Goal: Information Seeking & Learning: Learn about a topic

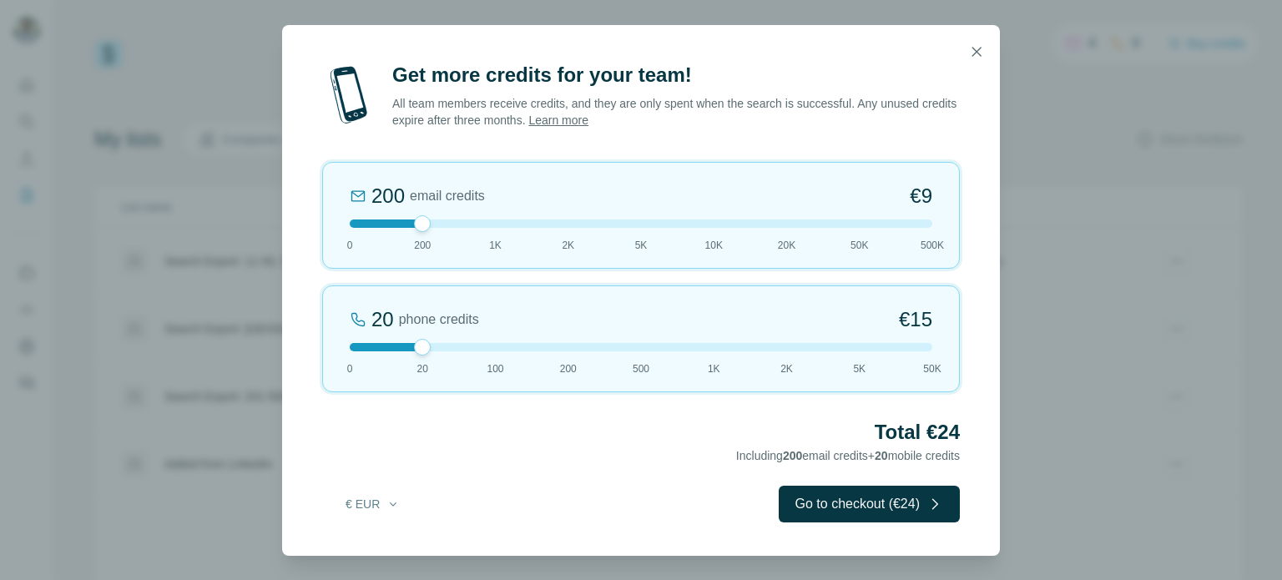
drag, startPoint x: 972, startPoint y: 50, endPoint x: 981, endPoint y: 49, distance: 9.2
click at [972, 50] on icon "button" at bounding box center [976, 51] width 17 height 17
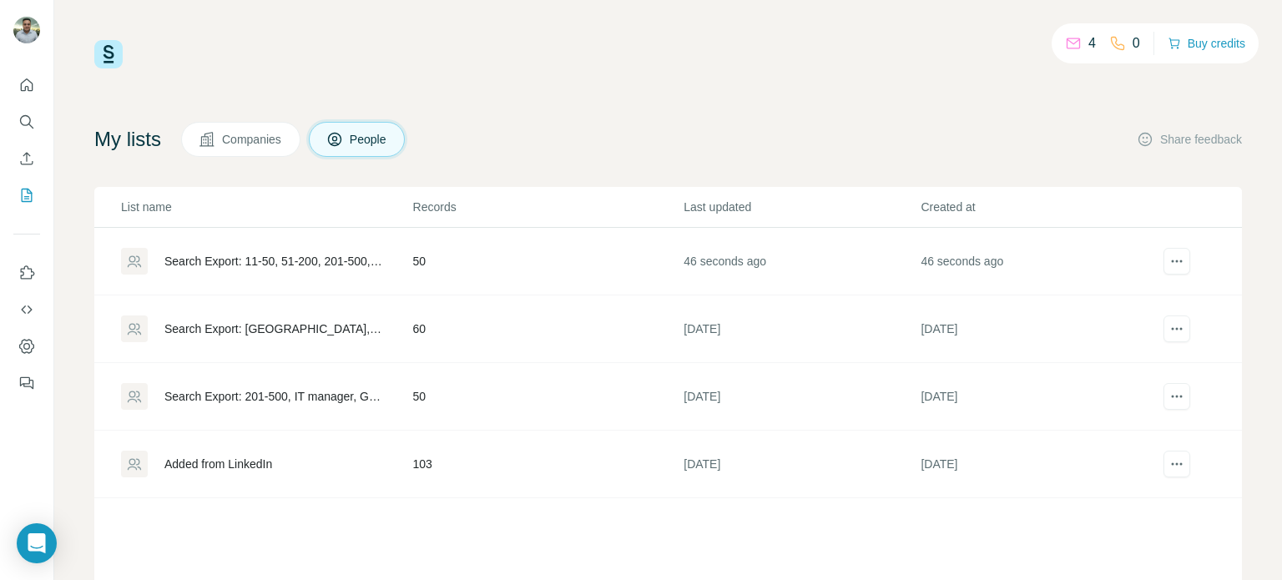
click at [543, 269] on td "50" at bounding box center [547, 262] width 271 height 68
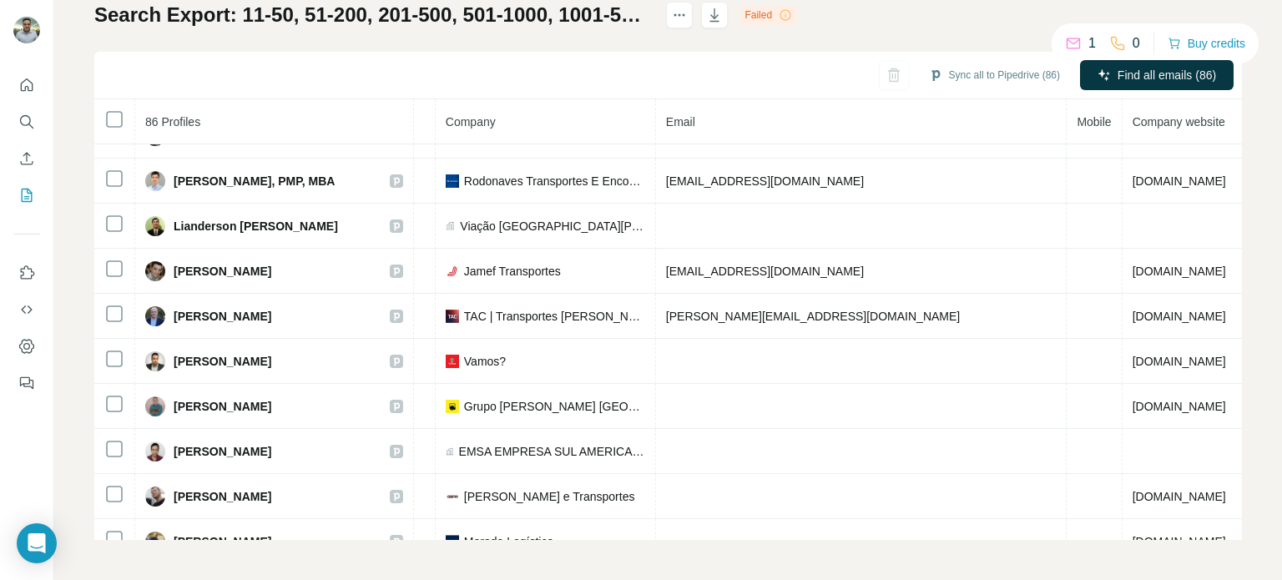
scroll to position [3907, 388]
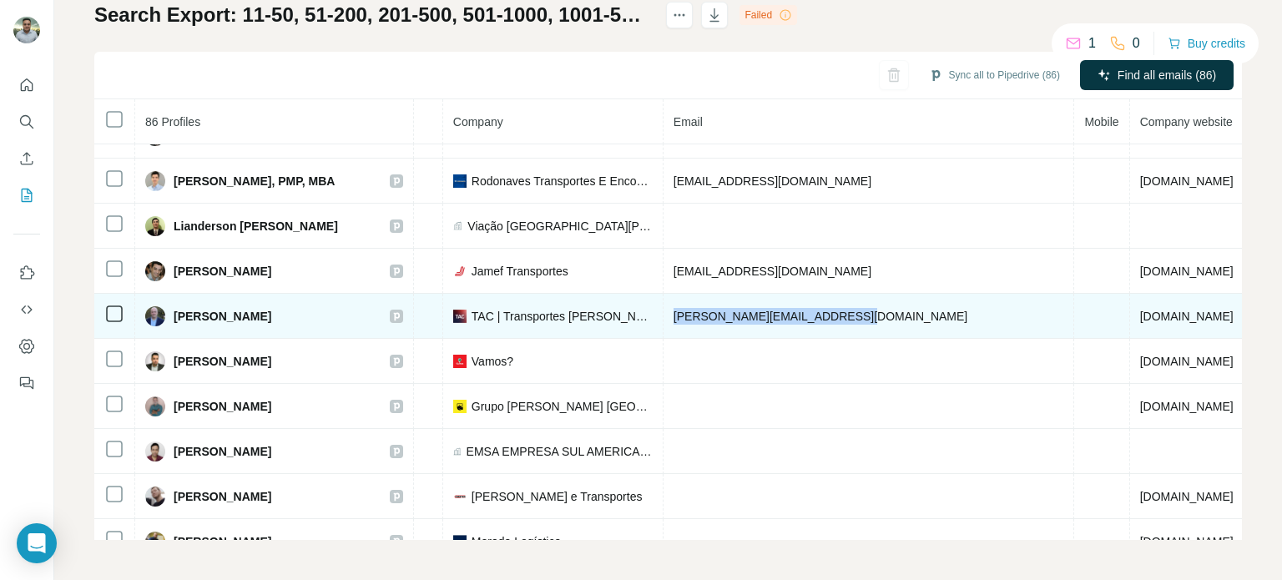
drag, startPoint x: 870, startPoint y: 286, endPoint x: 661, endPoint y: 281, distance: 208.7
click at [664, 294] on td "[PERSON_NAME][EMAIL_ADDRESS][DOMAIN_NAME]" at bounding box center [869, 316] width 411 height 45
copy span "[PERSON_NAME][EMAIL_ADDRESS][DOMAIN_NAME]"
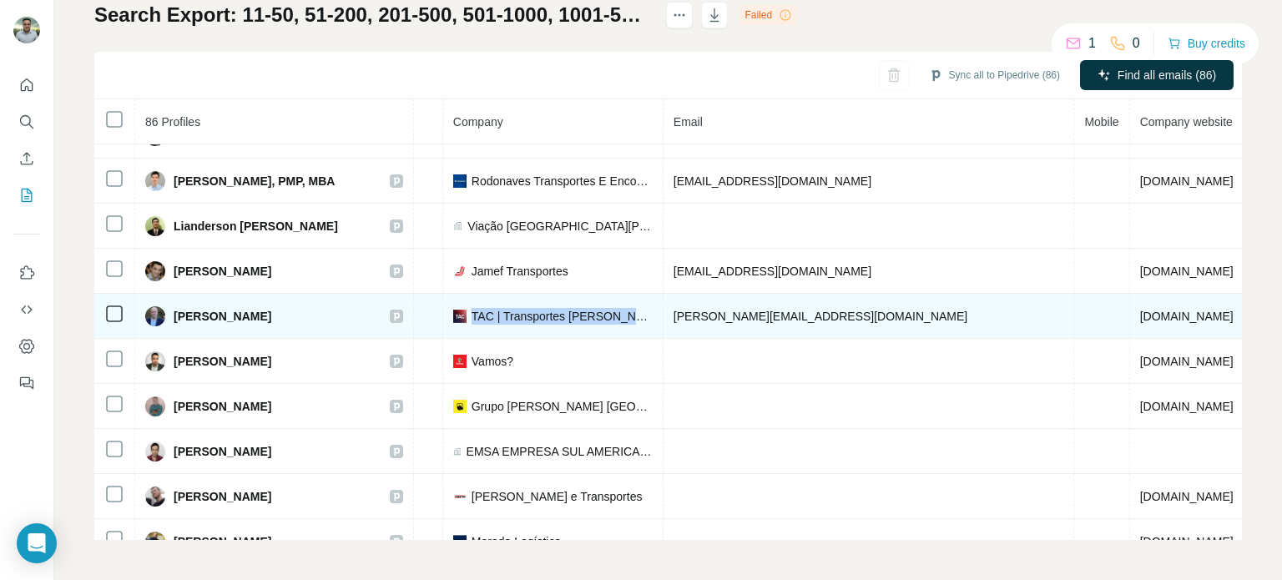
drag, startPoint x: 462, startPoint y: 283, endPoint x: 649, endPoint y: 290, distance: 187.1
click at [649, 294] on td "TAC | Transportes [PERSON_NAME]" at bounding box center [553, 316] width 220 height 45
copy span "TAC | Transportes [PERSON_NAME]"
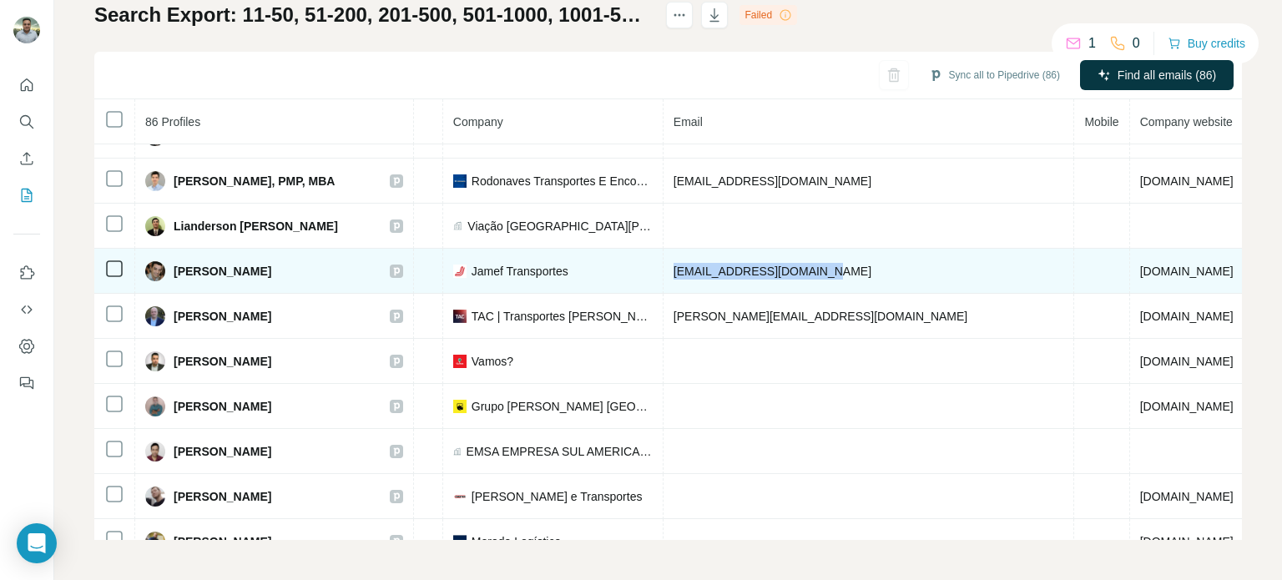
drag, startPoint x: 858, startPoint y: 240, endPoint x: 646, endPoint y: 238, distance: 212.0
click at [646, 249] on tr "[PERSON_NAME] Email found LinkedIn Gerente de sistemas Jamef Transportes [EMAIL…" at bounding box center [646, 271] width 1881 height 45
copy tr "[EMAIL_ADDRESS][DOMAIN_NAME]"
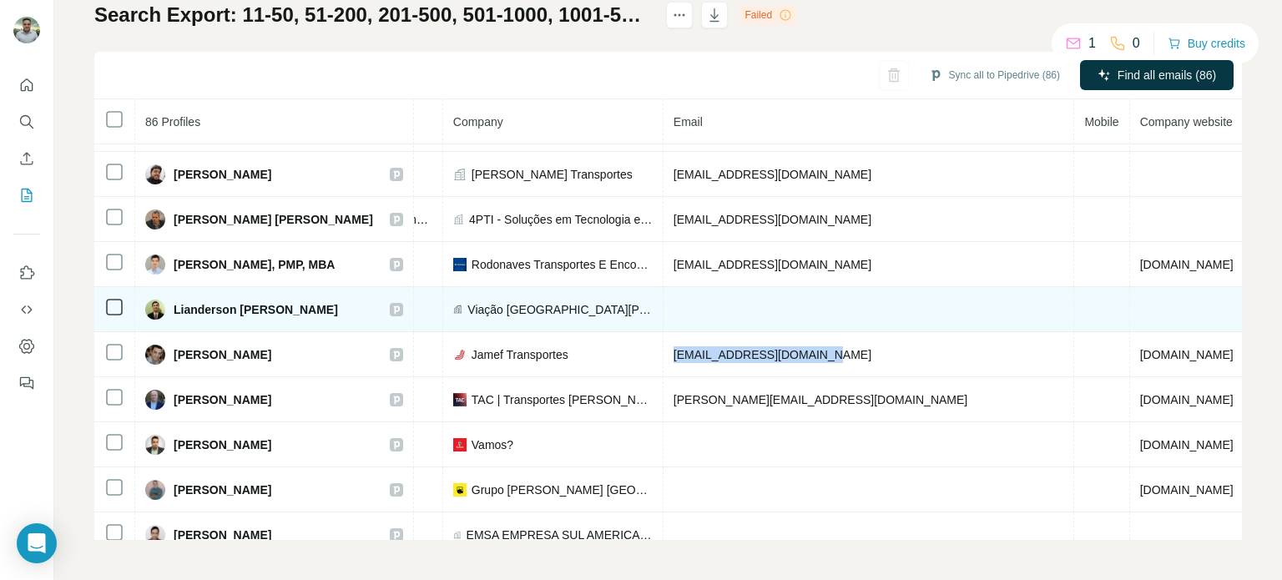
scroll to position [3740, 388]
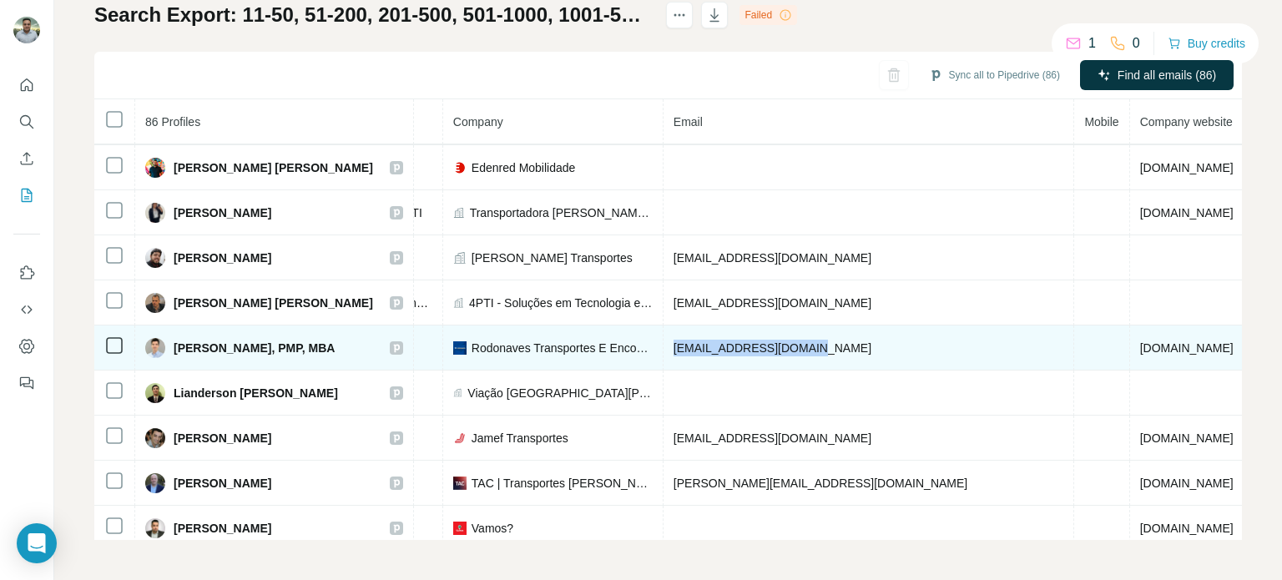
drag, startPoint x: 830, startPoint y: 315, endPoint x: 659, endPoint y: 321, distance: 171.2
click at [664, 326] on td "[EMAIL_ADDRESS][DOMAIN_NAME]" at bounding box center [869, 348] width 411 height 45
copy span "[EMAIL_ADDRESS][DOMAIN_NAME]"
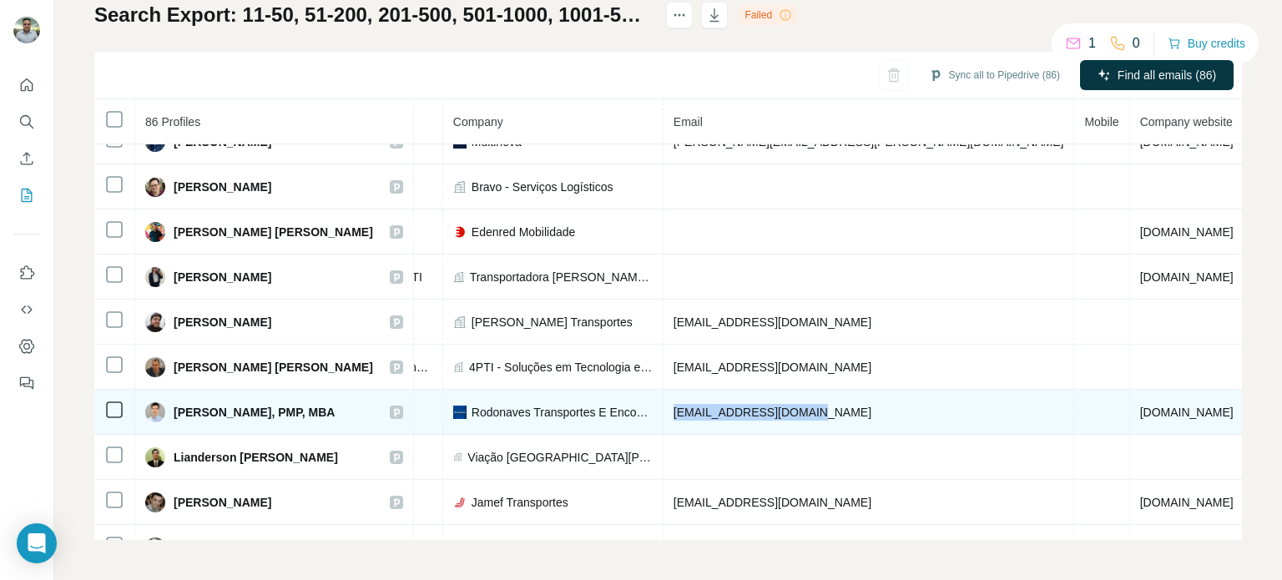
scroll to position [3657, 388]
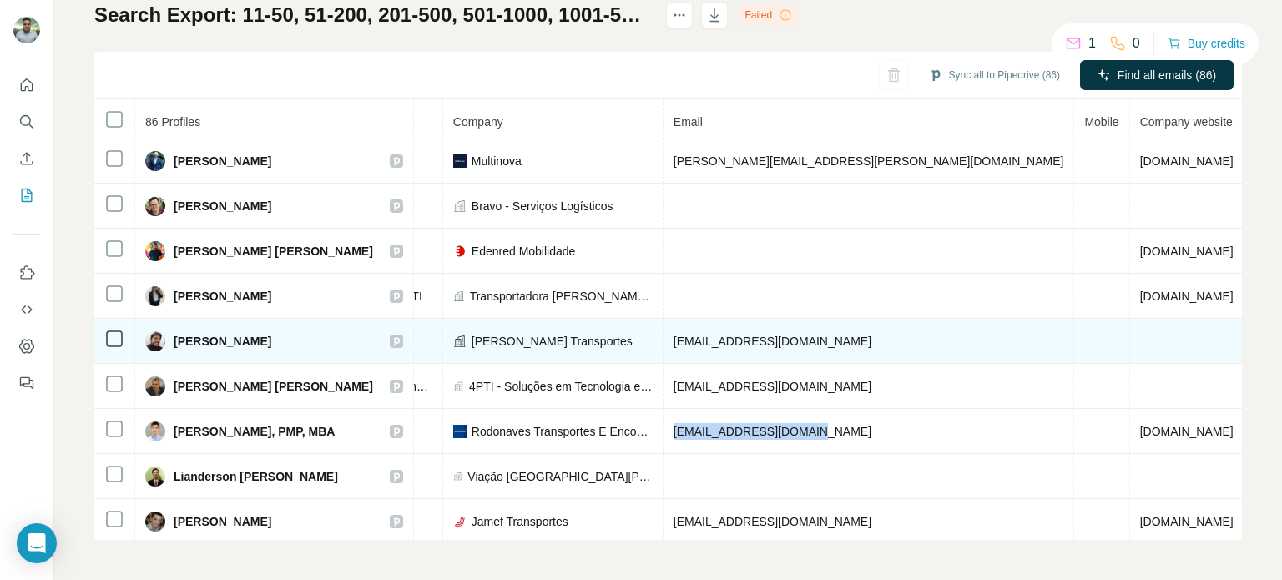
drag, startPoint x: 885, startPoint y: 315, endPoint x: 644, endPoint y: 308, distance: 240.5
click at [644, 319] on tr "[PERSON_NAME] Email found LinkedIn Gerente de projetos de TI [PERSON_NAME] Tran…" at bounding box center [646, 341] width 1881 height 45
copy tr "[EMAIL_ADDRESS][DOMAIN_NAME]"
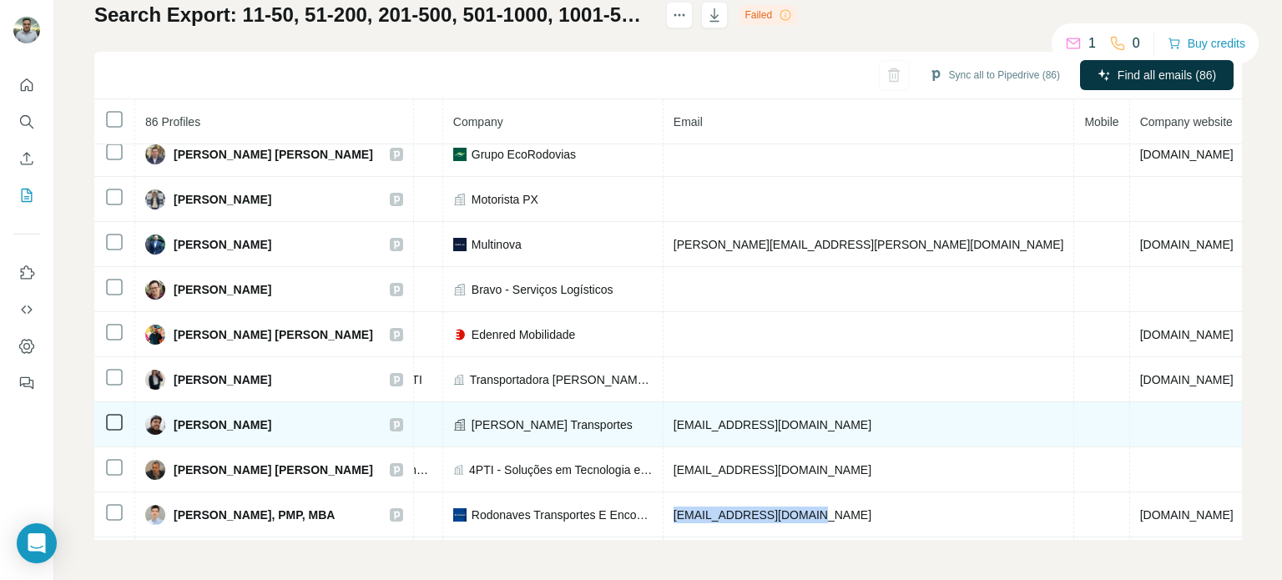
scroll to position [3490, 388]
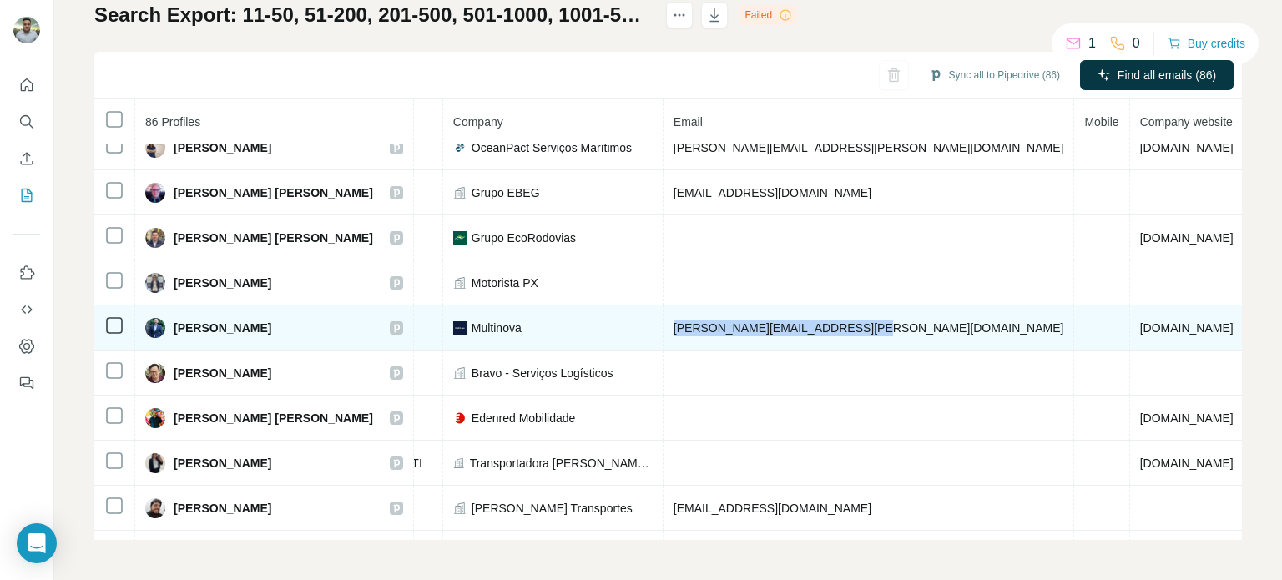
drag, startPoint x: 856, startPoint y: 298, endPoint x: 658, endPoint y: 305, distance: 198.8
click at [664, 305] on td "[PERSON_NAME][EMAIL_ADDRESS][PERSON_NAME][DOMAIN_NAME]" at bounding box center [869, 327] width 411 height 45
copy span "[PERSON_NAME][EMAIL_ADDRESS][PERSON_NAME][DOMAIN_NAME]"
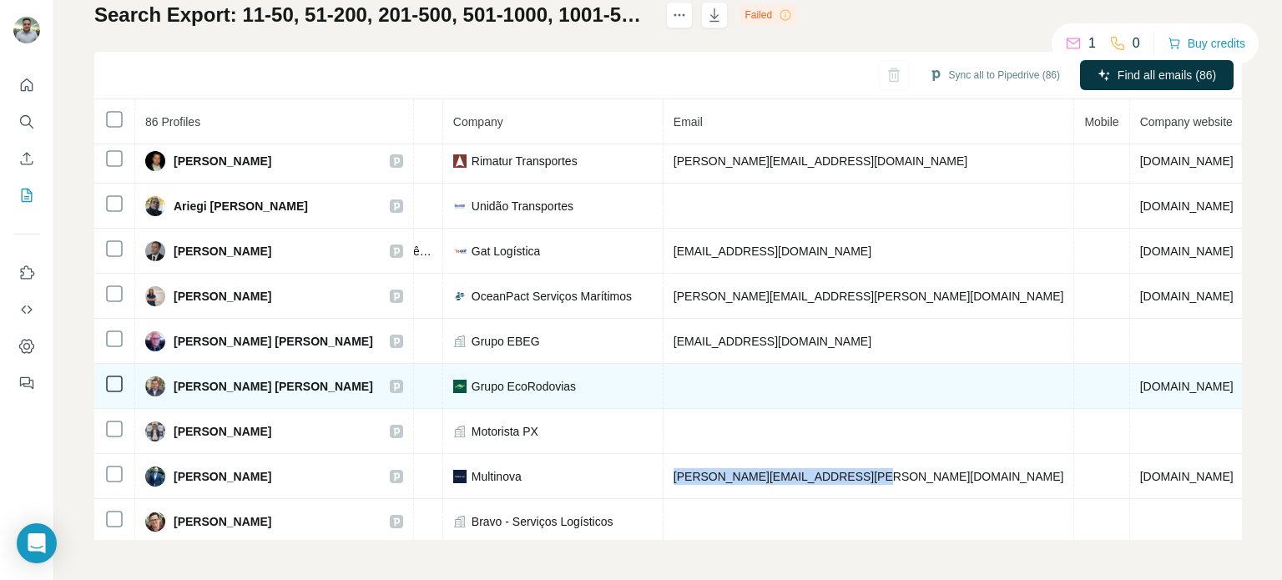
scroll to position [3323, 388]
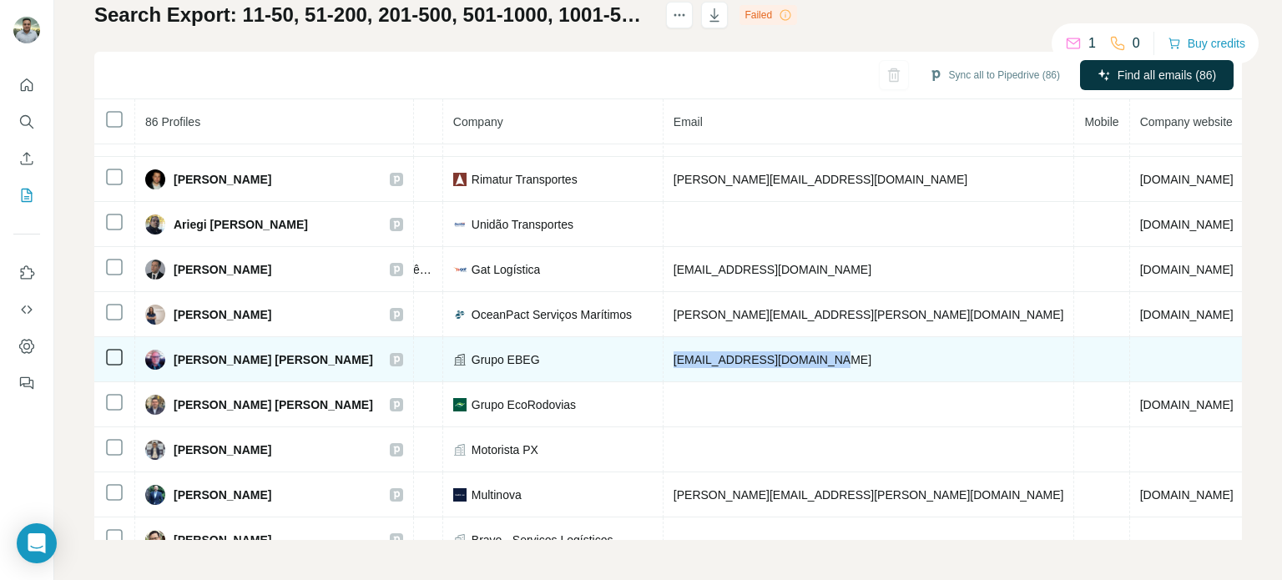
drag, startPoint x: 841, startPoint y: 329, endPoint x: 644, endPoint y: 335, distance: 197.1
click at [644, 337] on tr "[PERSON_NAME] [PERSON_NAME] Email found LinkedIn Gerente de TI Grupo EBEG [EMAI…" at bounding box center [646, 359] width 1881 height 45
copy tr "[EMAIL_ADDRESS][DOMAIN_NAME]"
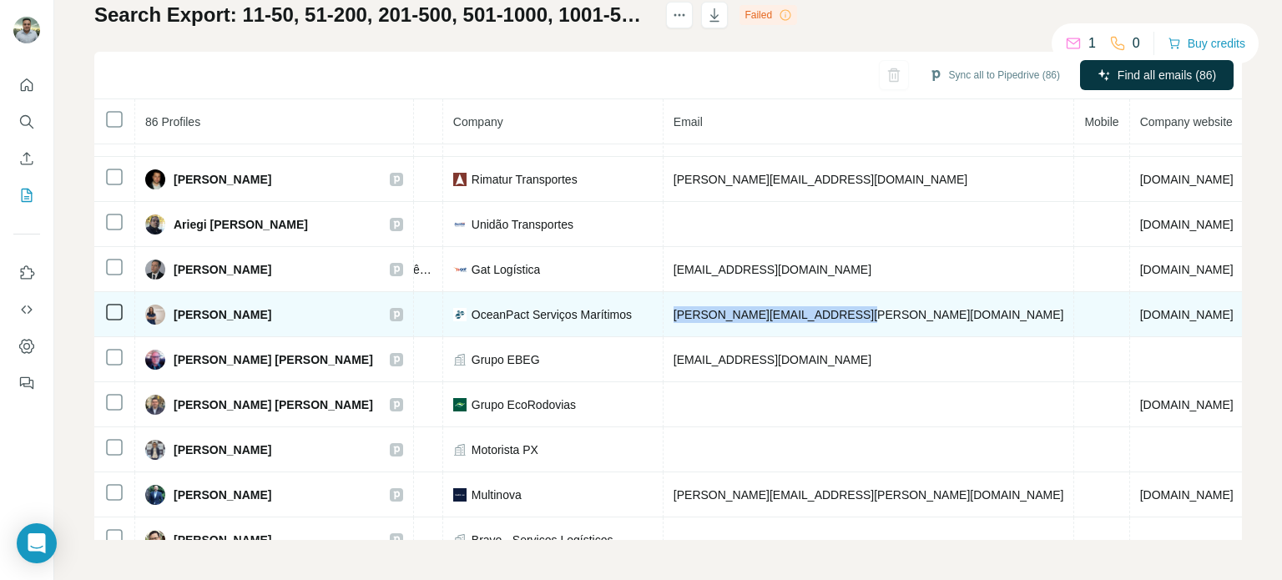
drag, startPoint x: 891, startPoint y: 286, endPoint x: 644, endPoint y: 292, distance: 247.1
click at [644, 292] on tr "[PERSON_NAME] Email found LinkedIn Gerente de TI Senior OceanPact Serviços Marí…" at bounding box center [646, 314] width 1881 height 45
copy tr "OceanPact Serviços Marítimos [PERSON_NAME][EMAIL_ADDRESS][PERSON_NAME][DOMAIN_N…"
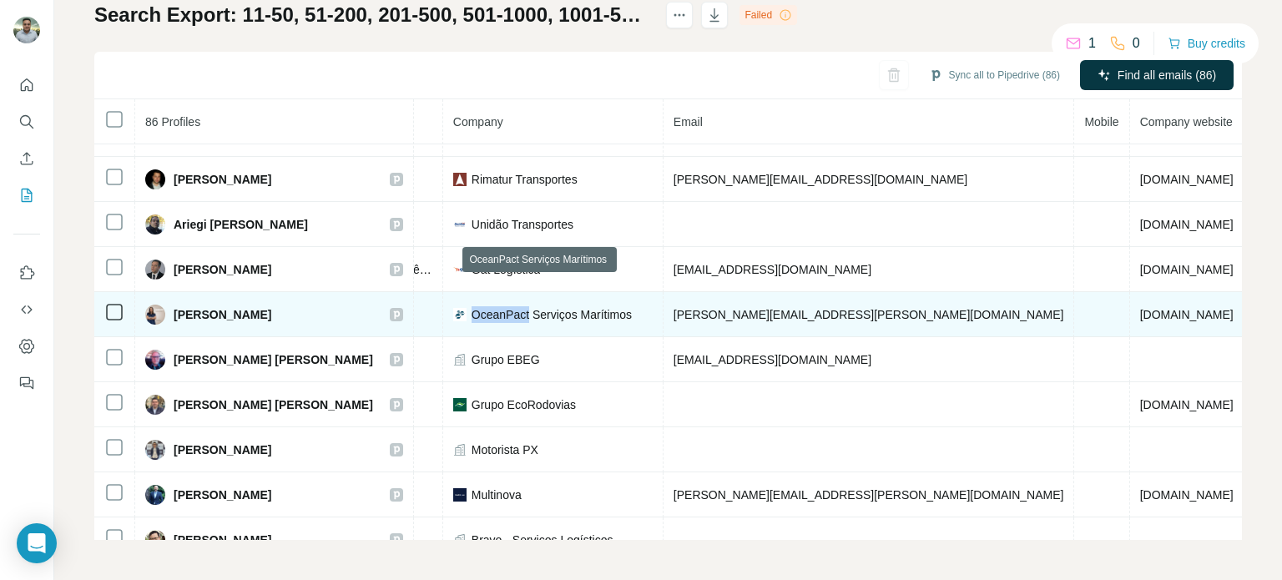
drag, startPoint x: 522, startPoint y: 288, endPoint x: 465, endPoint y: 289, distance: 57.6
click at [472, 306] on span "OceanPact Serviços Marítimos" at bounding box center [552, 314] width 160 height 17
copy span "OceanPact"
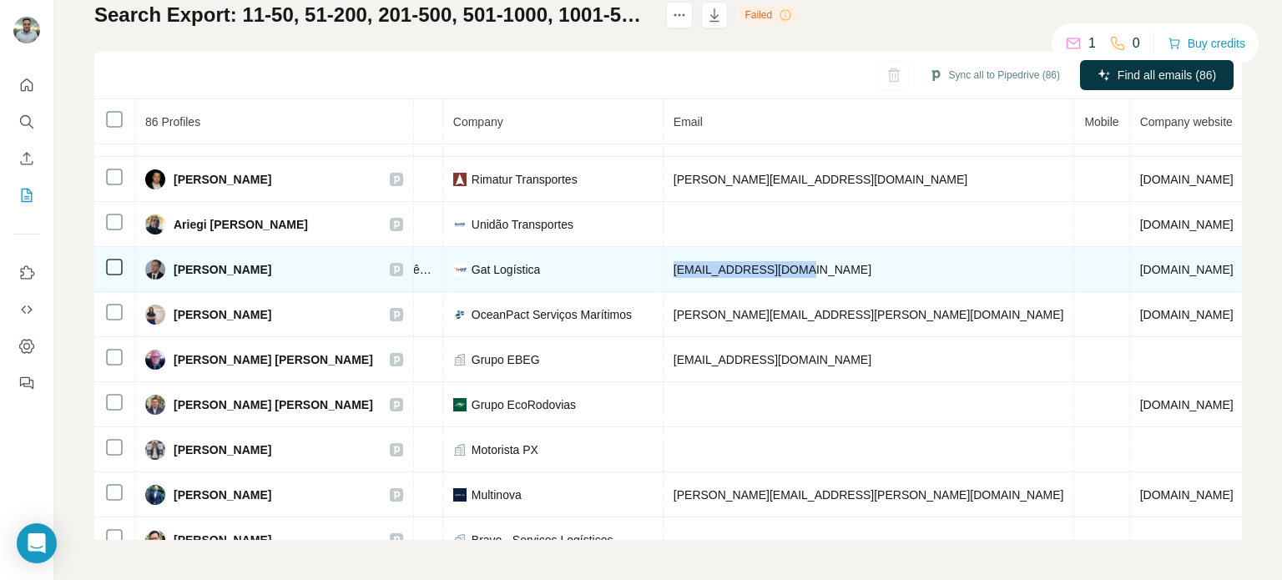
drag, startPoint x: 841, startPoint y: 243, endPoint x: 661, endPoint y: 229, distance: 180.8
click at [664, 247] on td "[EMAIL_ADDRESS][DOMAIN_NAME]" at bounding box center [869, 269] width 411 height 45
copy span "[EMAIL_ADDRESS][DOMAIN_NAME]"
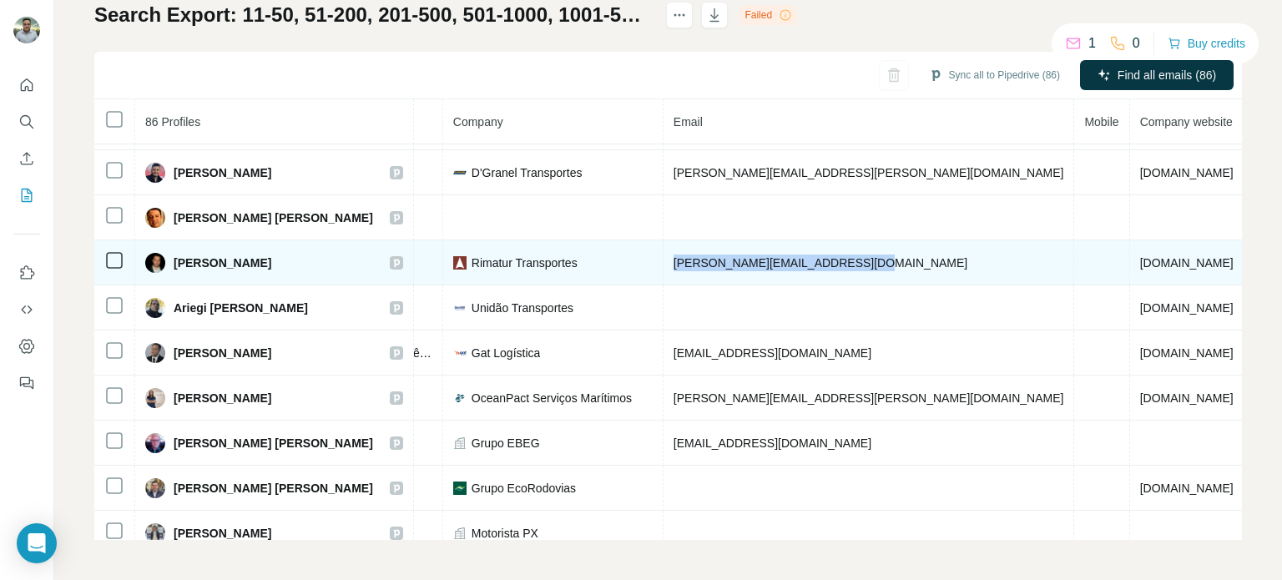
drag, startPoint x: 893, startPoint y: 235, endPoint x: 662, endPoint y: 233, distance: 231.2
click at [664, 240] on td "[PERSON_NAME][EMAIL_ADDRESS][DOMAIN_NAME]" at bounding box center [869, 262] width 411 height 45
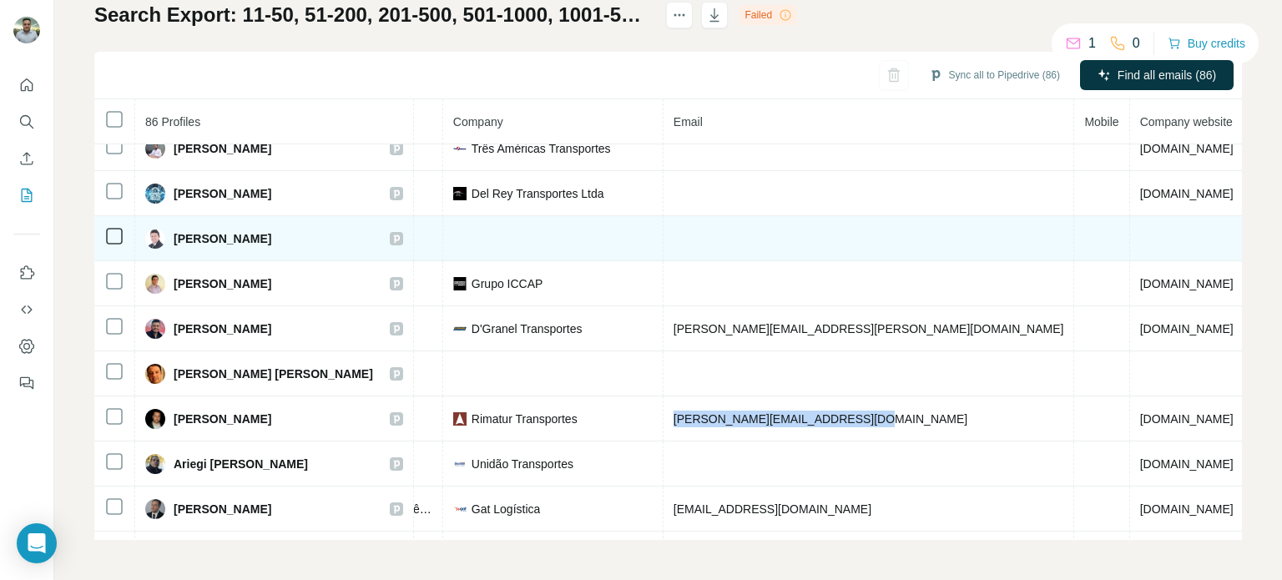
scroll to position [3072, 388]
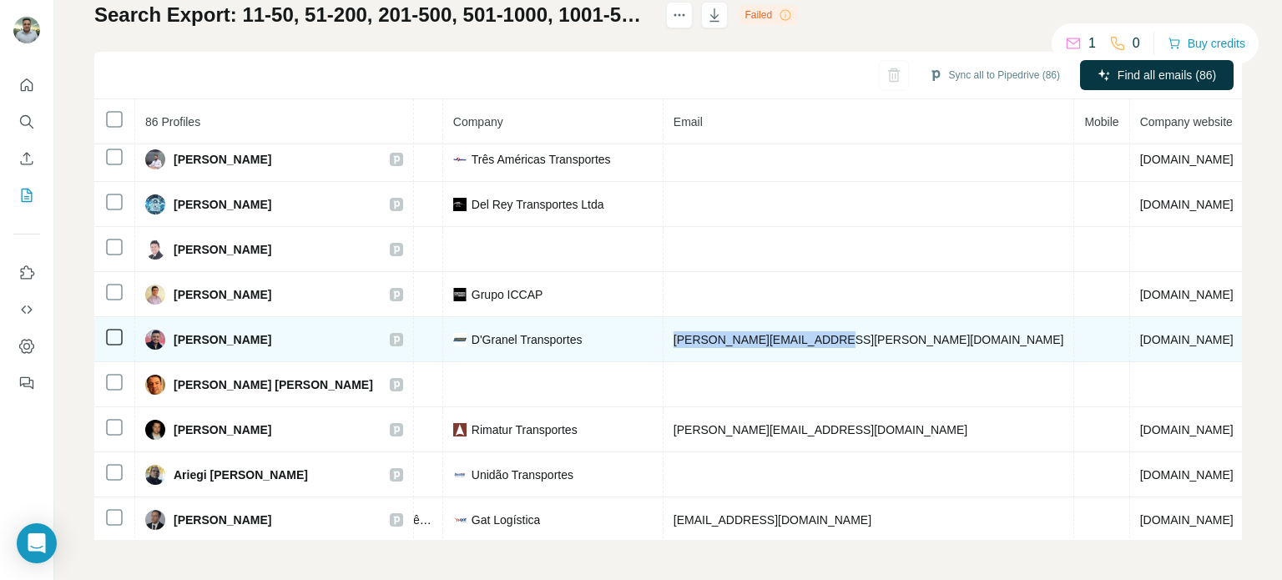
drag, startPoint x: 841, startPoint y: 308, endPoint x: 661, endPoint y: 306, distance: 180.3
click at [664, 317] on td "[PERSON_NAME][EMAIL_ADDRESS][PERSON_NAME][DOMAIN_NAME]" at bounding box center [869, 339] width 411 height 45
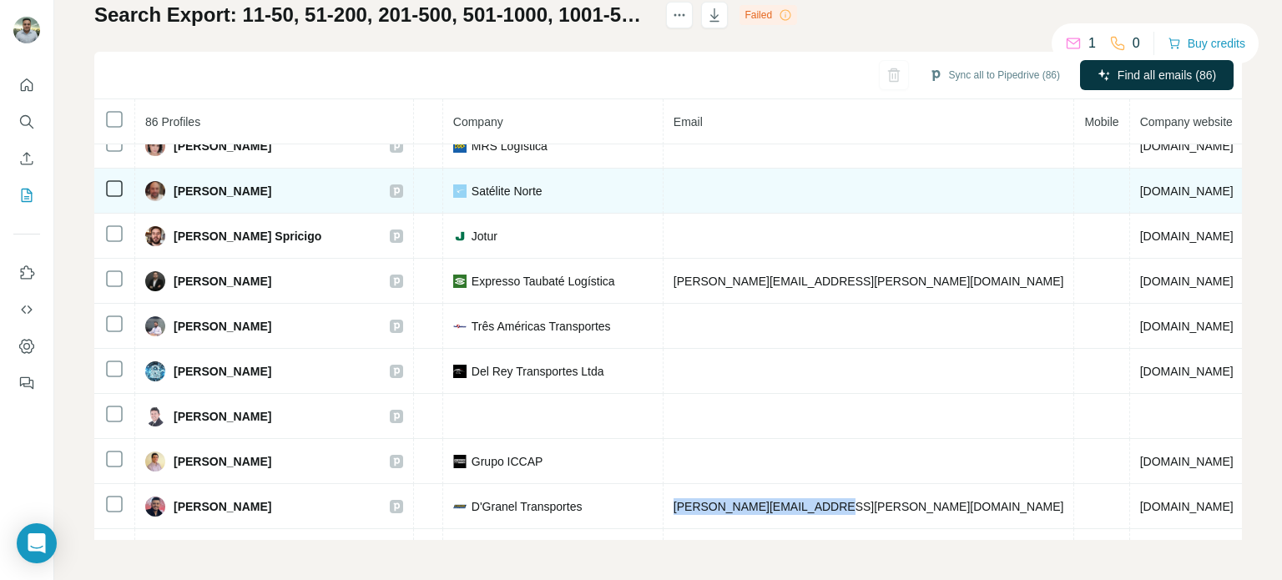
scroll to position [2822, 388]
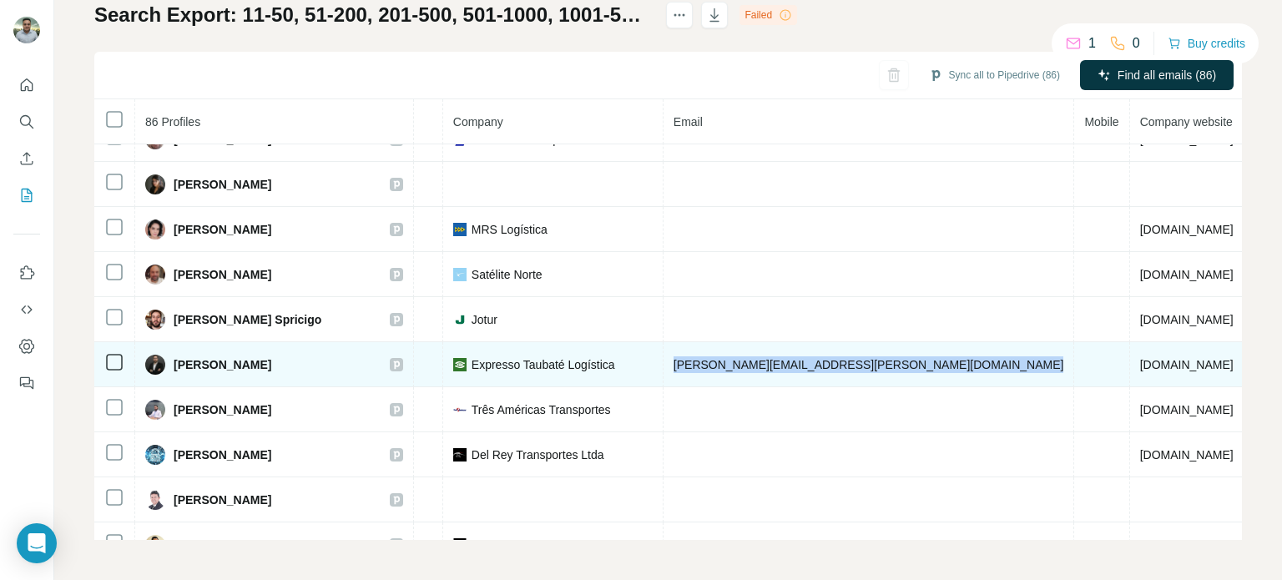
drag, startPoint x: 911, startPoint y: 338, endPoint x: 662, endPoint y: 331, distance: 249.7
click at [662, 342] on tr "[PERSON_NAME] Email found LinkedIn Gerente de TI Expresso Taubaté Logística [EM…" at bounding box center [646, 364] width 1881 height 45
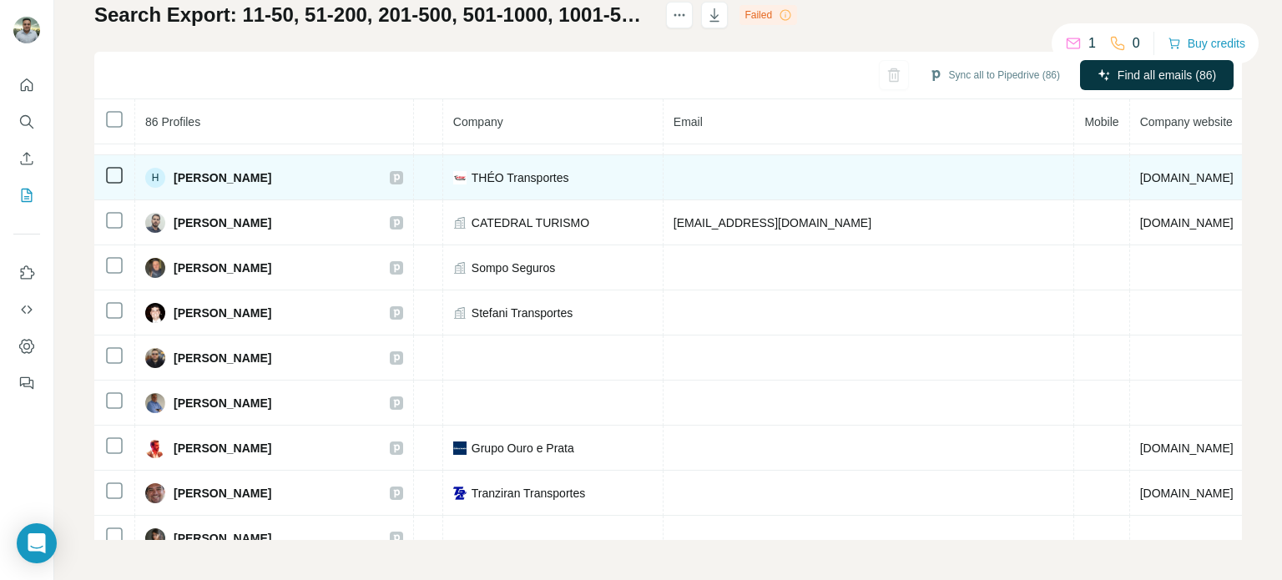
scroll to position [2405, 388]
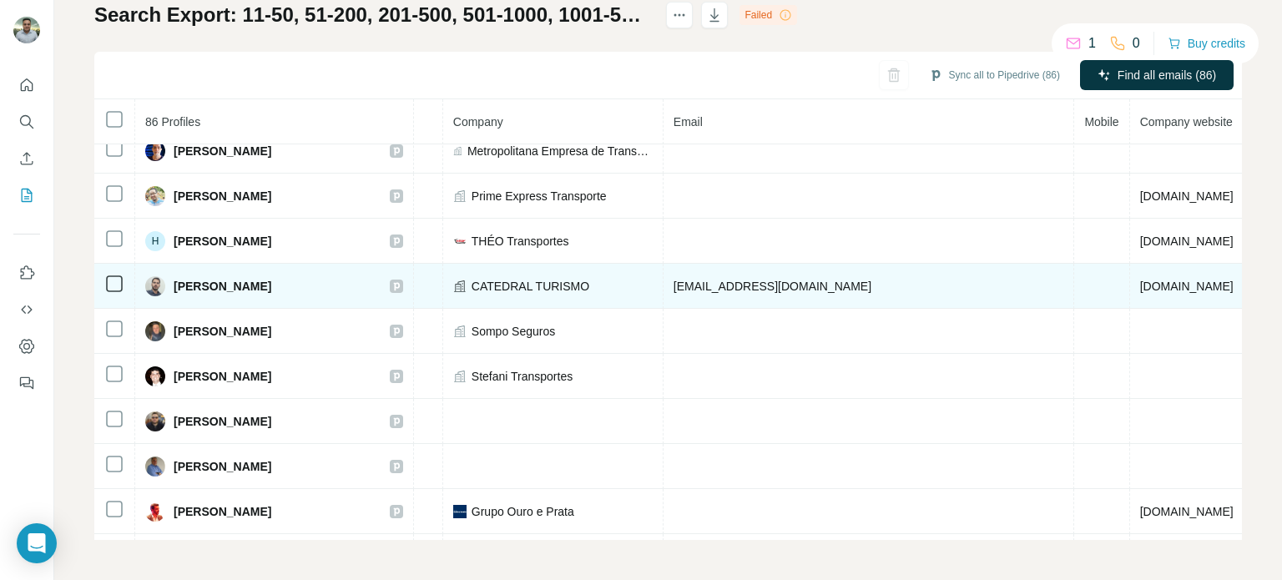
drag, startPoint x: 881, startPoint y: 260, endPoint x: 661, endPoint y: 265, distance: 220.4
click at [664, 264] on td "[EMAIL_ADDRESS][DOMAIN_NAME]" at bounding box center [869, 286] width 411 height 45
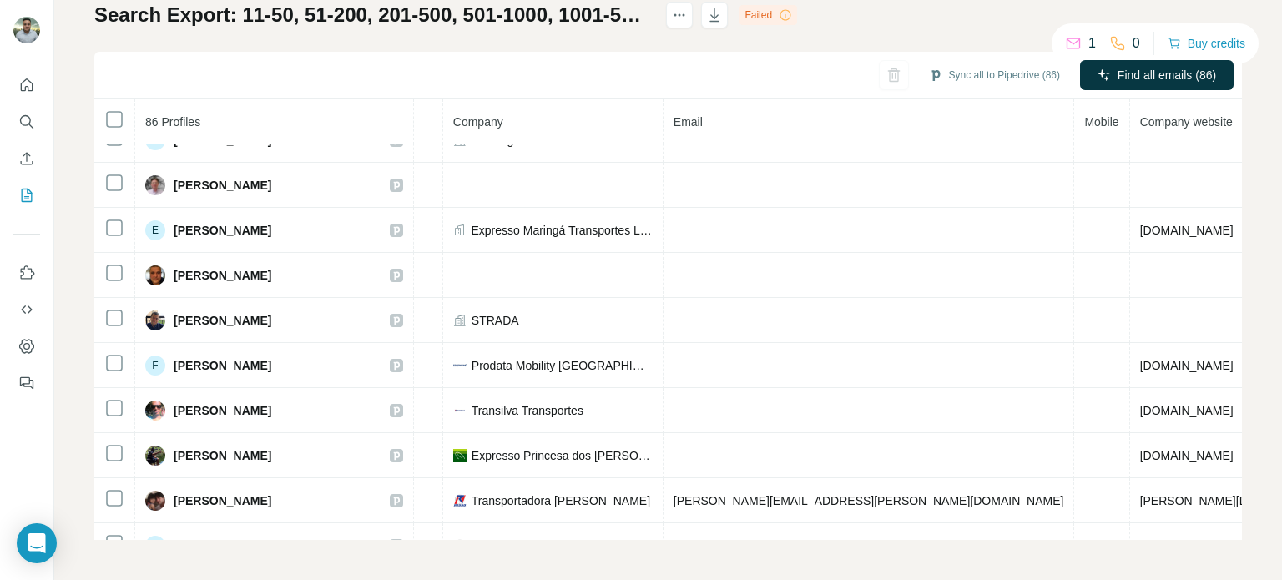
scroll to position [652, 388]
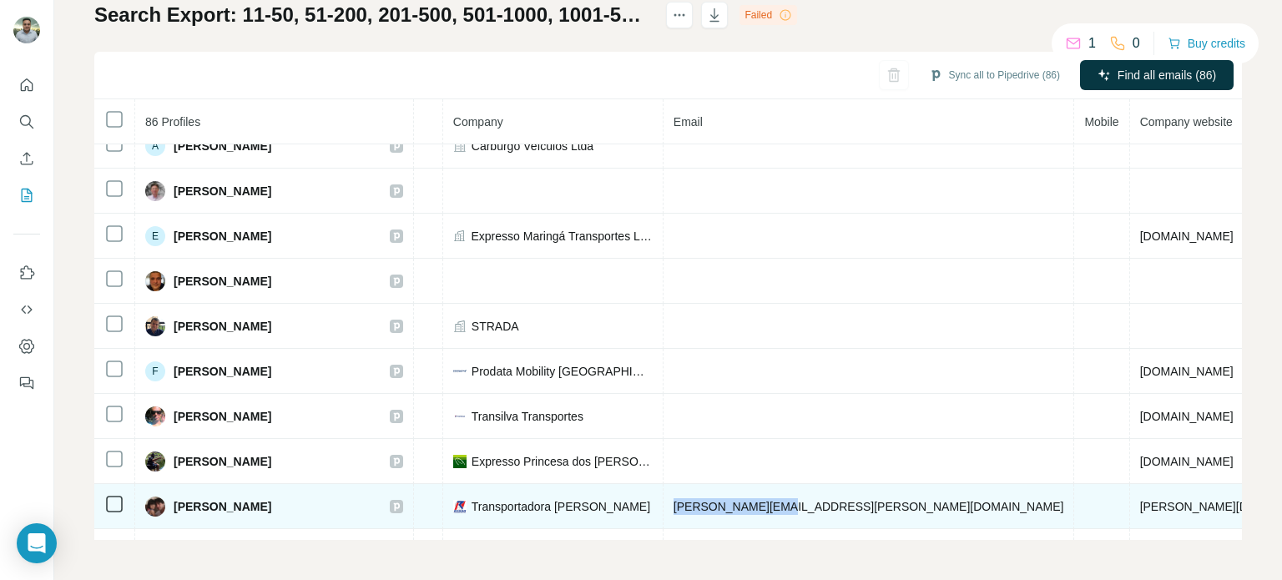
drag, startPoint x: 825, startPoint y: 497, endPoint x: 677, endPoint y: 500, distance: 148.6
click at [664, 500] on td "[PERSON_NAME][EMAIL_ADDRESS][PERSON_NAME][DOMAIN_NAME]" at bounding box center [869, 506] width 411 height 45
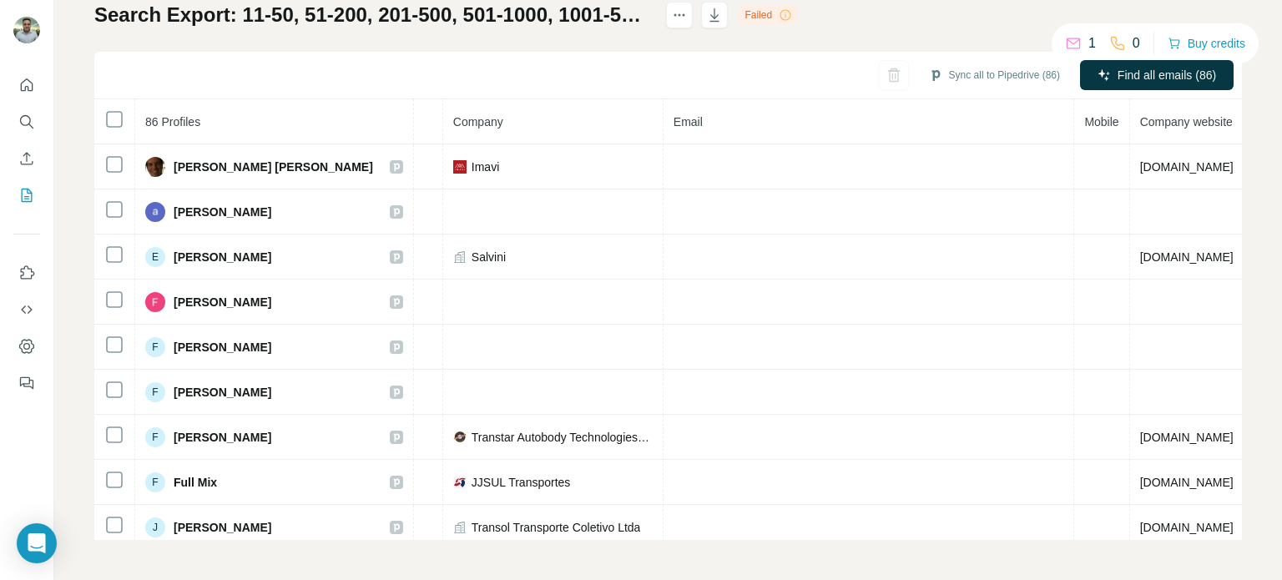
scroll to position [0, 0]
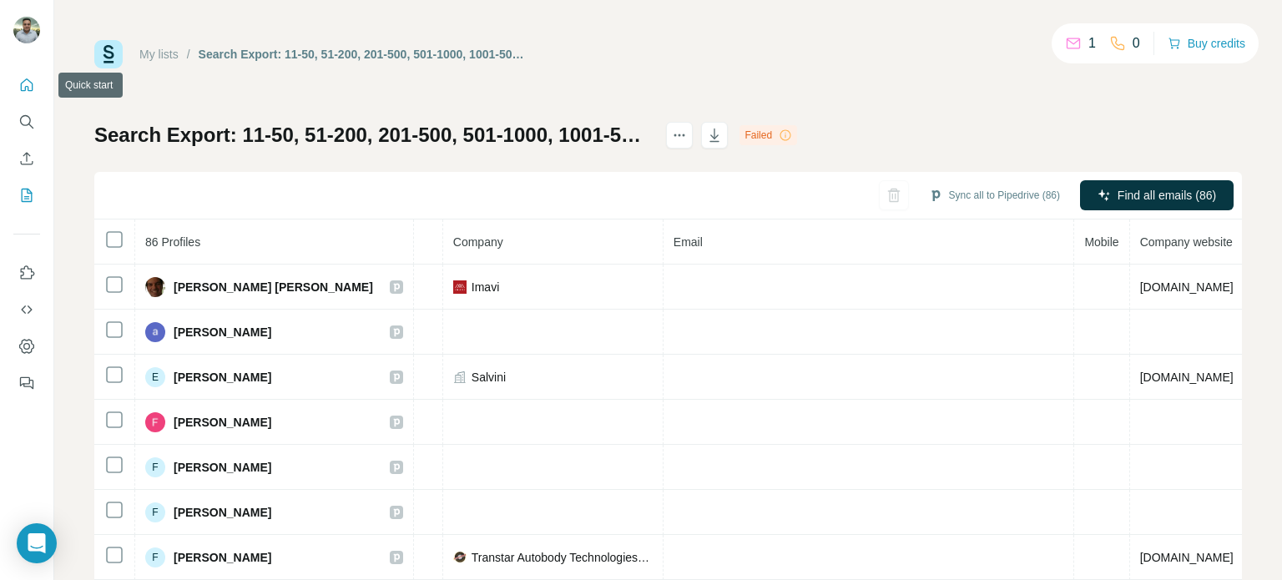
click at [28, 89] on icon "Quick start" at bounding box center [26, 85] width 17 height 17
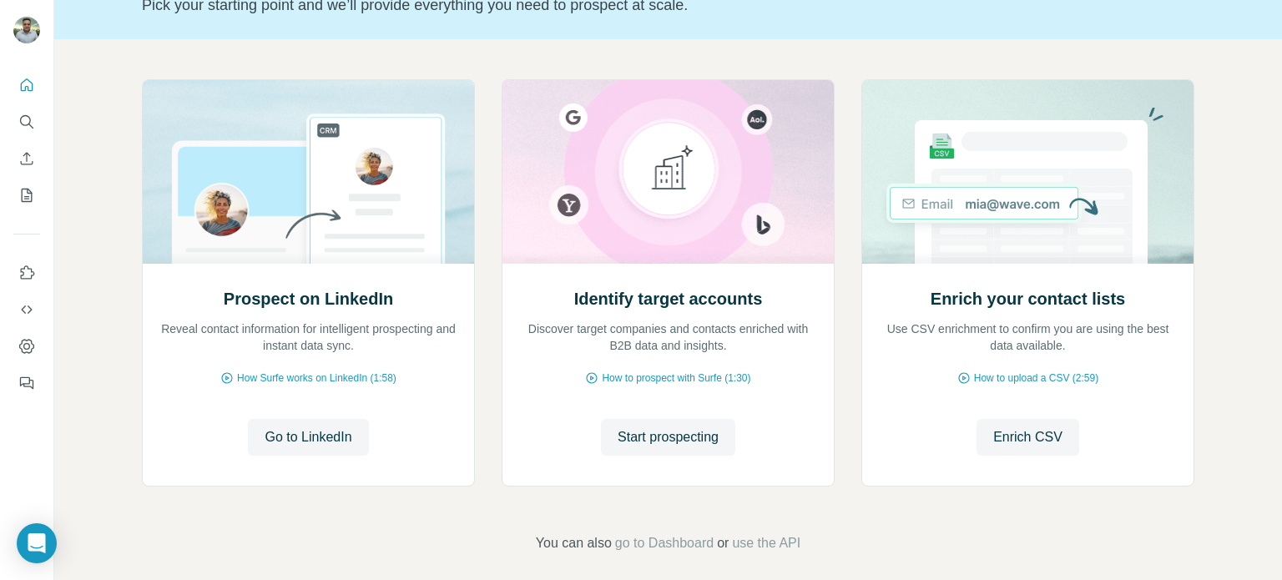
scroll to position [140, 0]
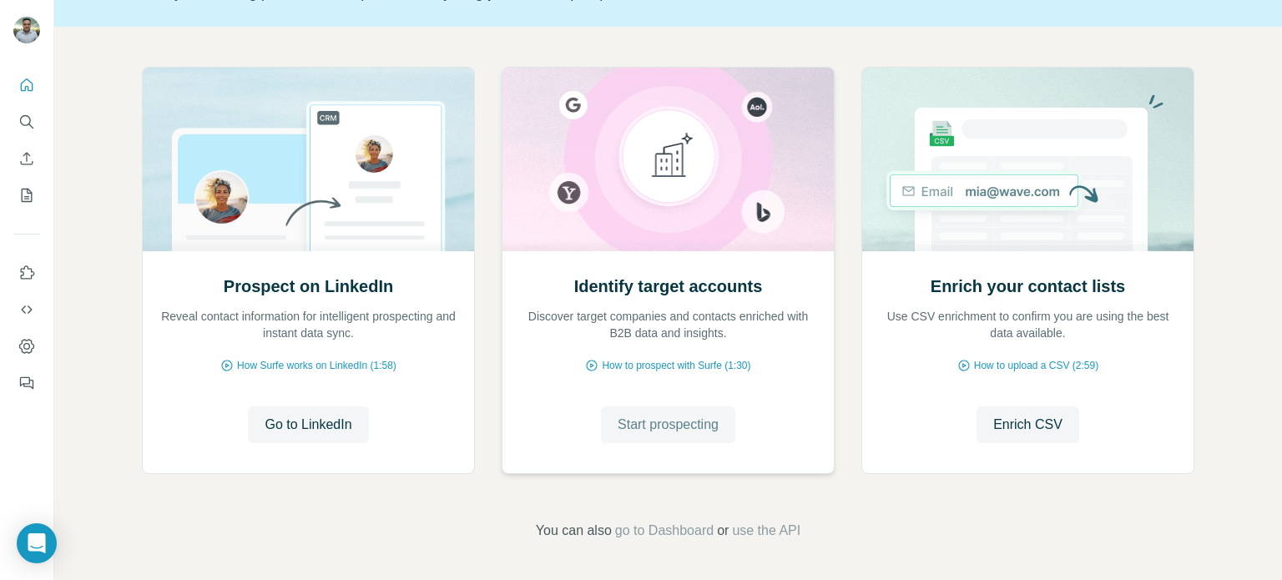
click at [667, 426] on span "Start prospecting" at bounding box center [668, 425] width 101 height 20
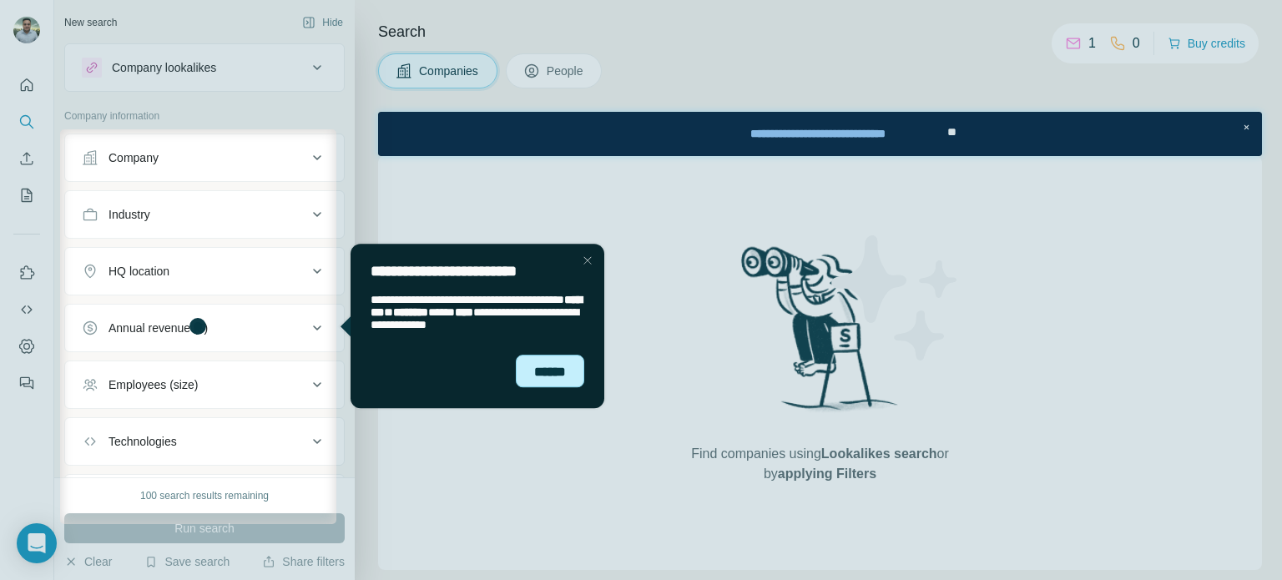
click at [552, 373] on div "******" at bounding box center [549, 371] width 68 height 33
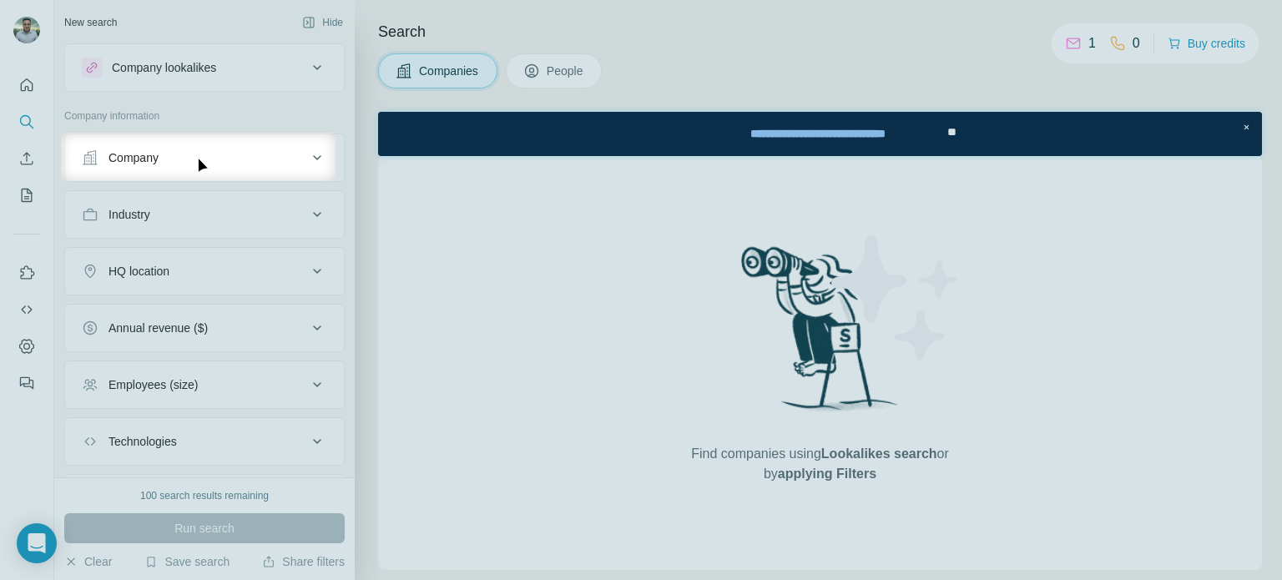
click at [183, 156] on div "Company" at bounding box center [194, 157] width 225 height 17
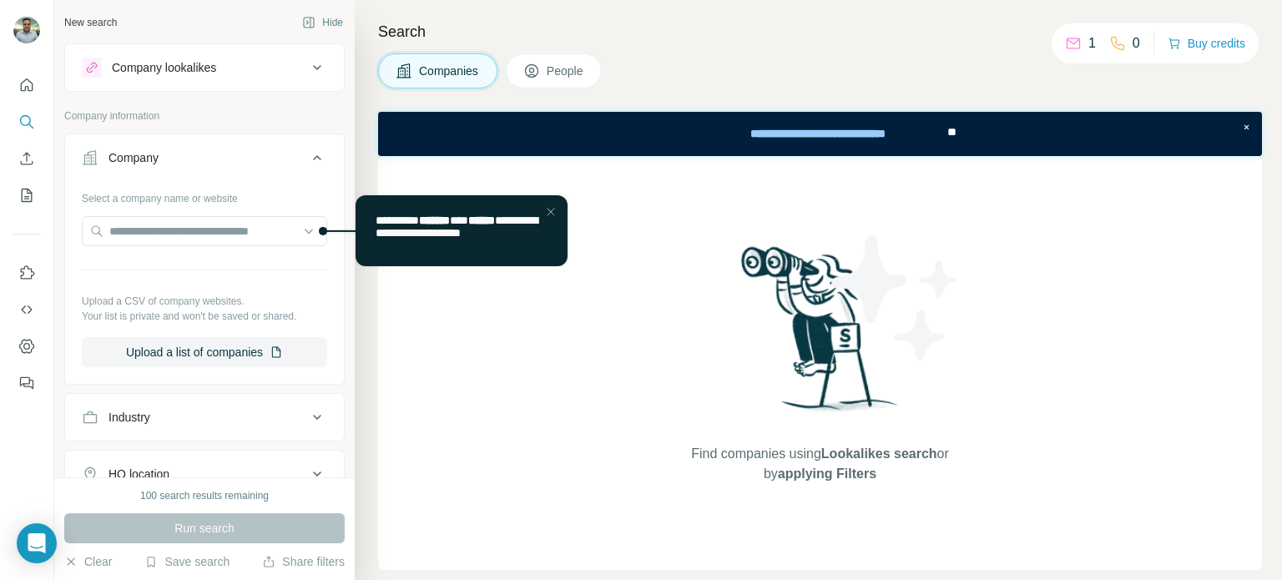
click at [183, 156] on div "Company" at bounding box center [194, 157] width 225 height 17
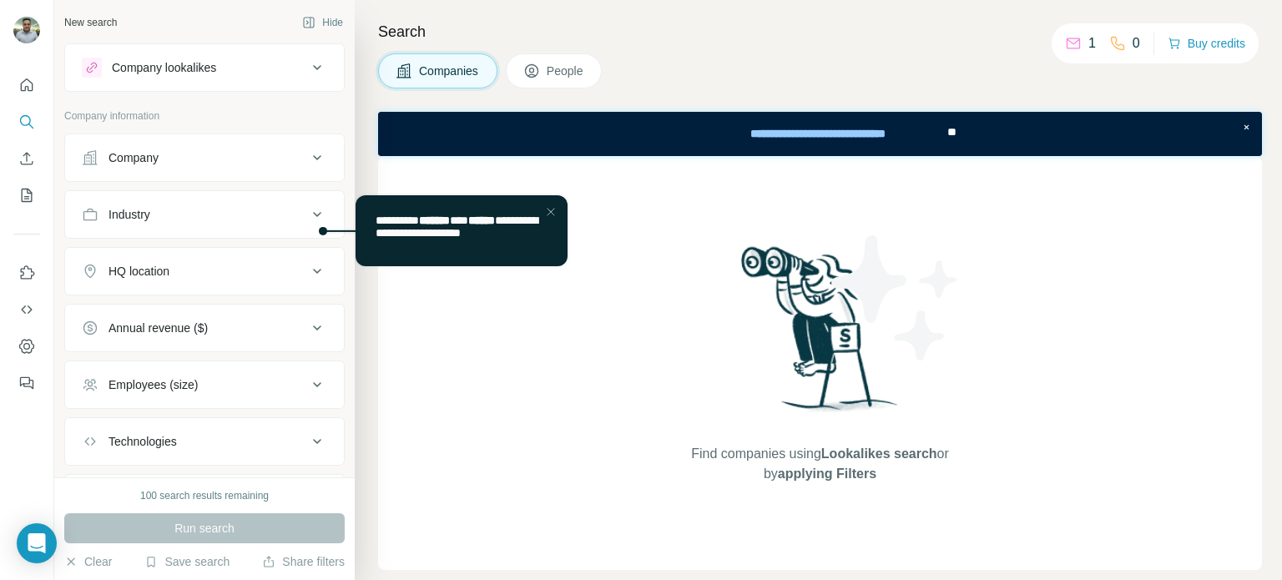
click at [183, 156] on div "Company" at bounding box center [194, 157] width 225 height 17
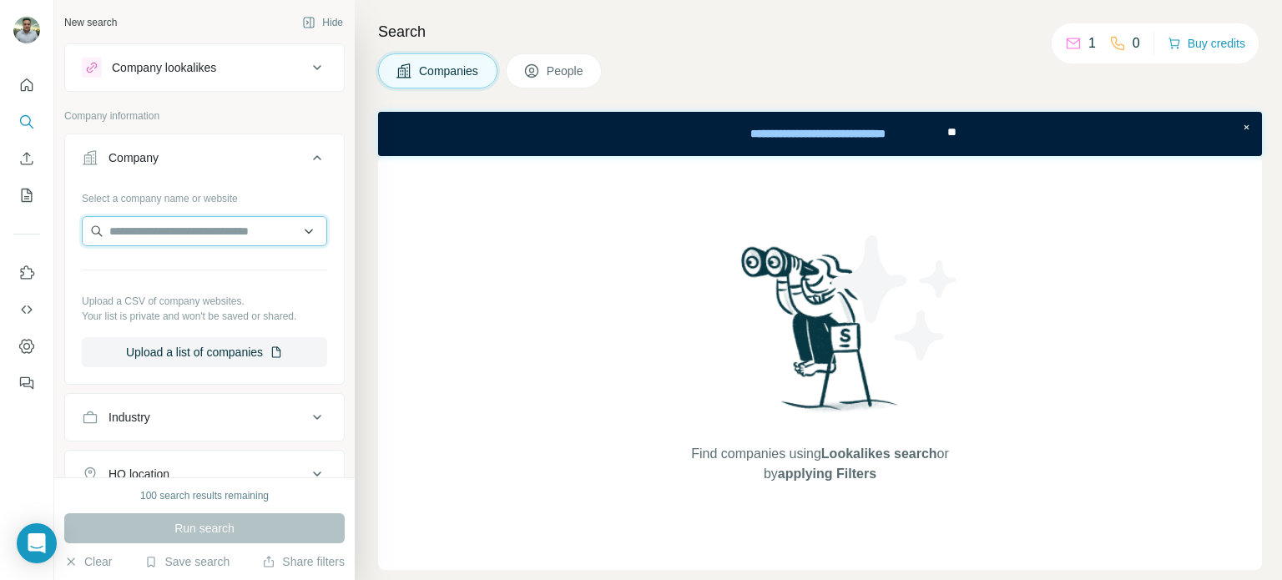
click at [183, 230] on input "text" at bounding box center [204, 231] width 245 height 30
type input "**********"
drag, startPoint x: 269, startPoint y: 231, endPoint x: 70, endPoint y: 226, distance: 198.7
click at [70, 226] on div "**********" at bounding box center [204, 282] width 279 height 196
click at [371, 245] on div "Search Companies People Find companies using Lookalikes search or by applying F…" at bounding box center [818, 290] width 927 height 580
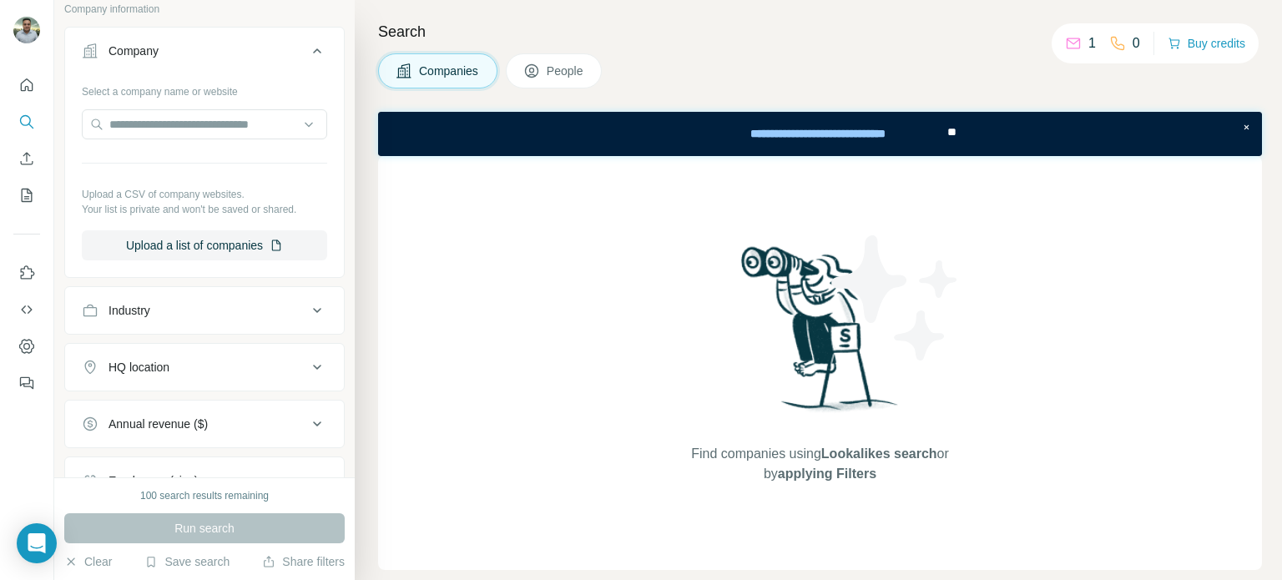
scroll to position [290, 0]
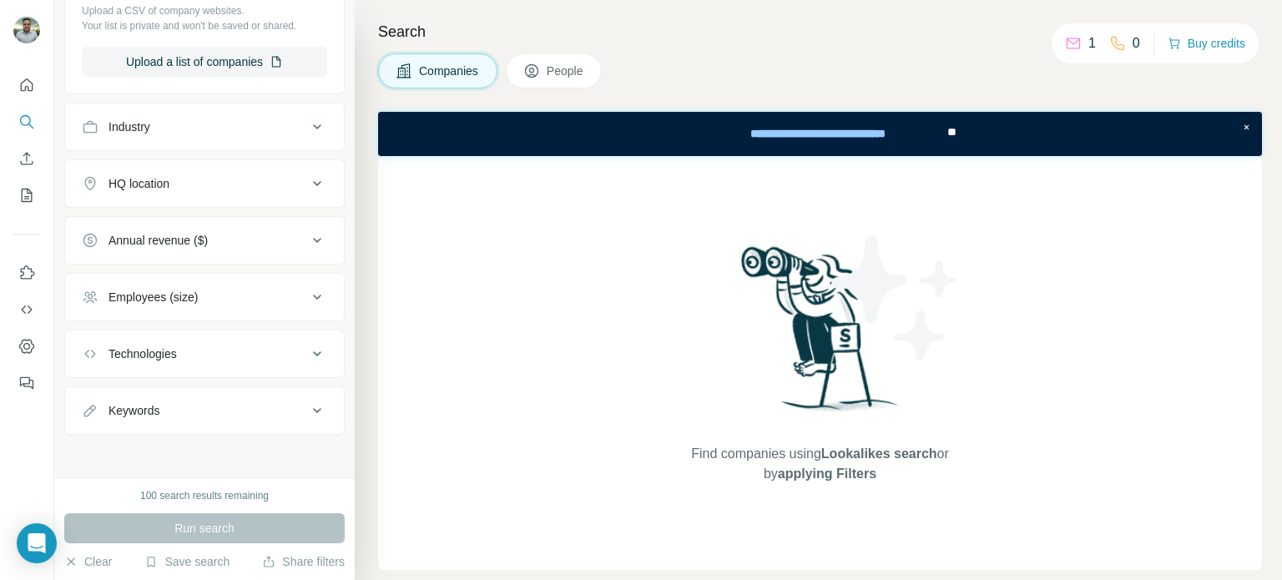
click at [190, 184] on div "HQ location" at bounding box center [194, 183] width 225 height 17
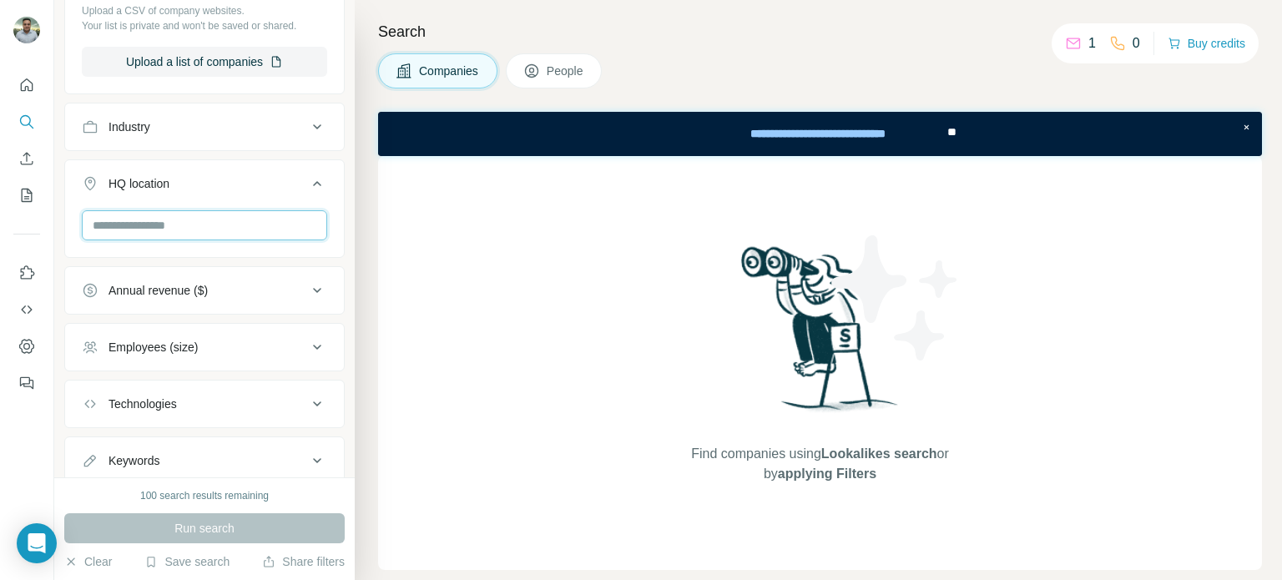
click at [206, 225] on input "text" at bounding box center [204, 225] width 245 height 30
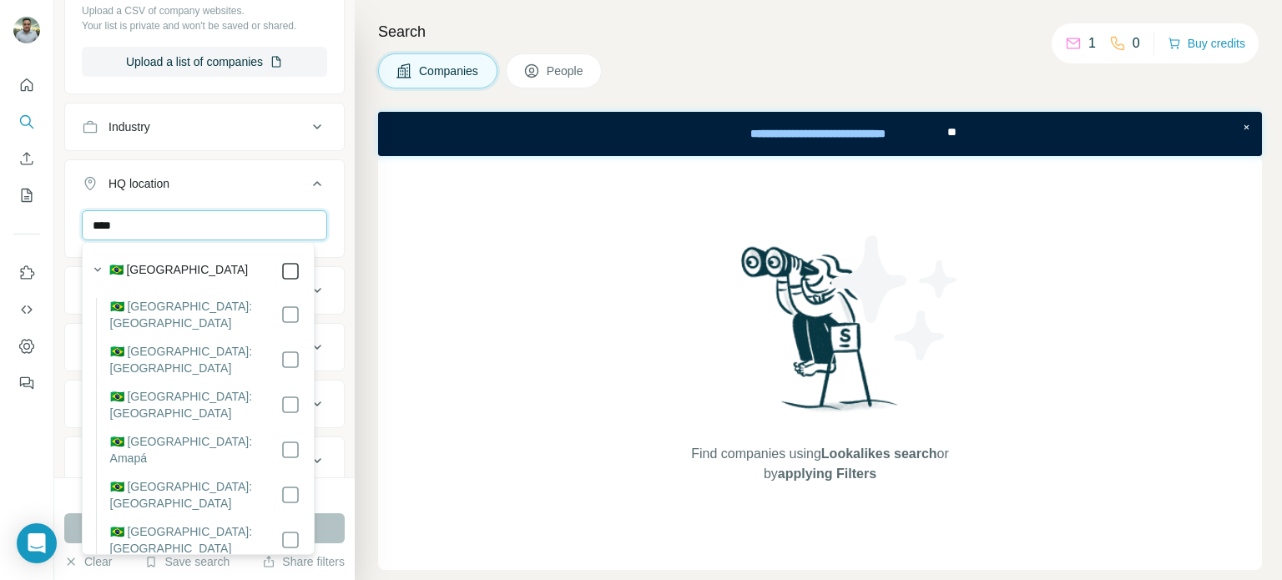
type input "****"
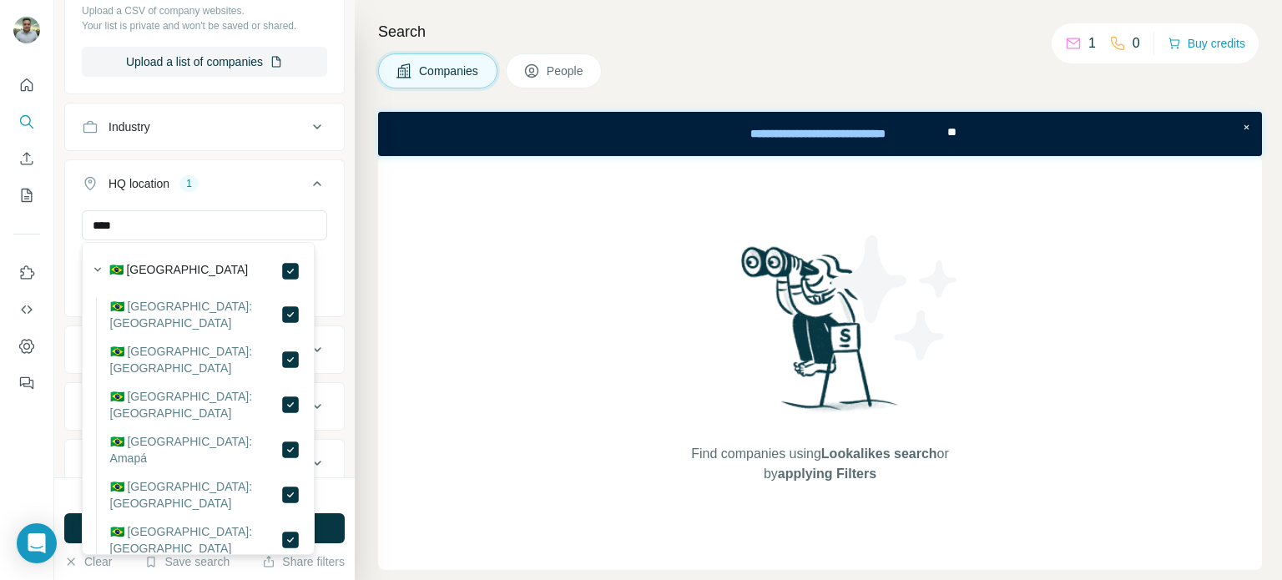
click at [321, 215] on div "**** [GEOGRAPHIC_DATA] Clear all" at bounding box center [204, 261] width 279 height 103
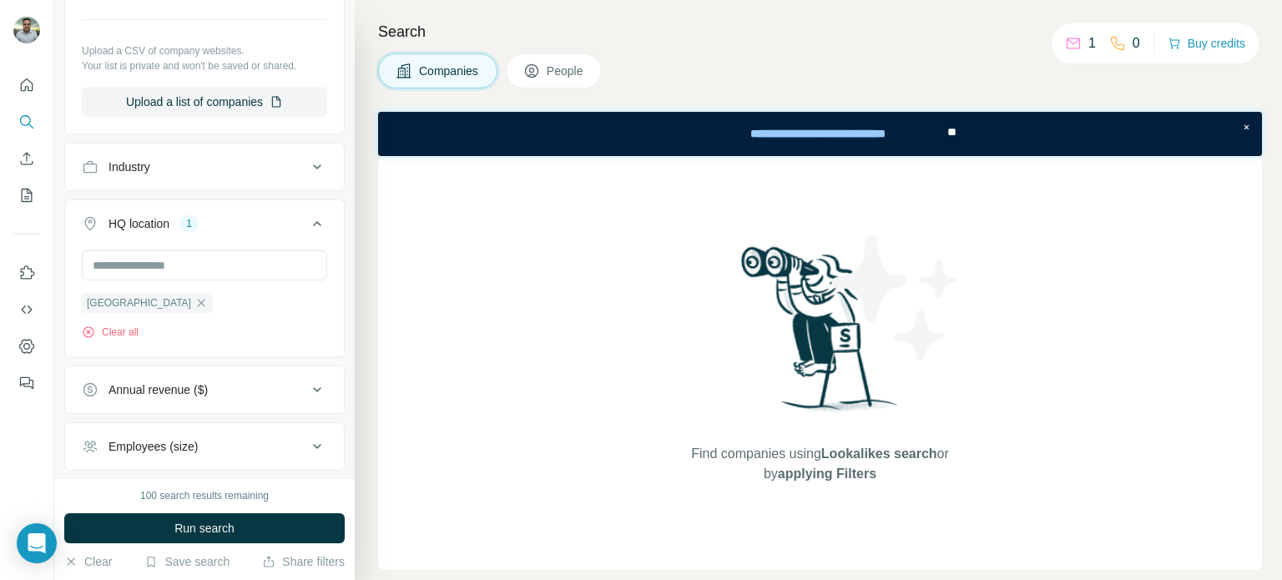
scroll to position [401, 0]
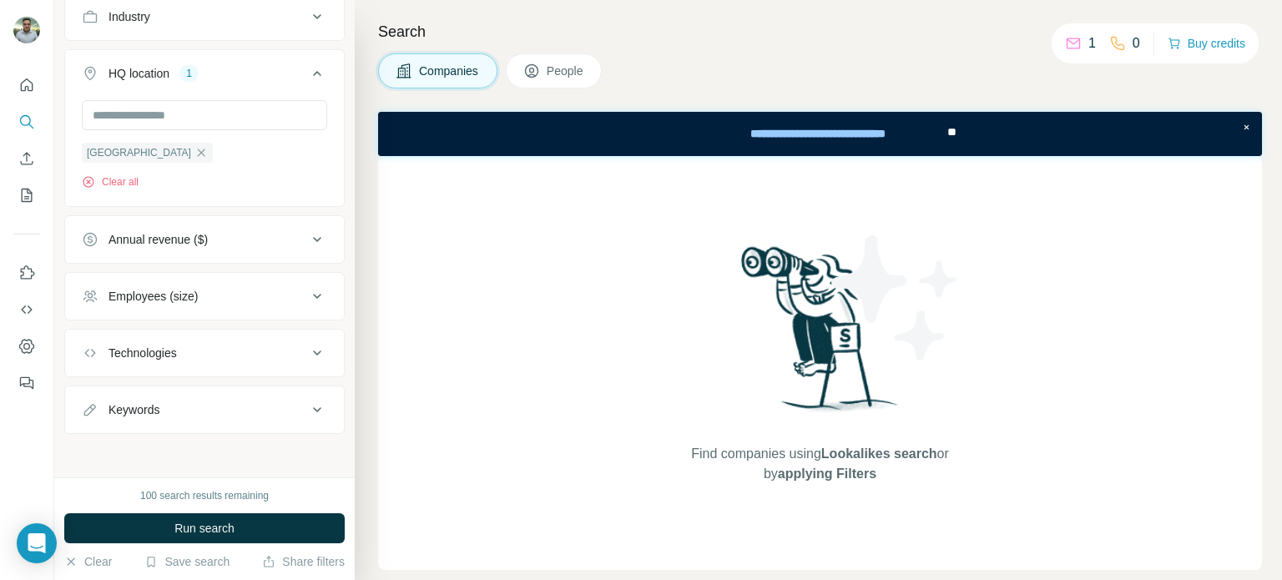
click at [167, 350] on div "Technologies" at bounding box center [143, 353] width 68 height 17
click at [167, 348] on div "Technologies" at bounding box center [143, 353] width 68 height 17
click at [183, 300] on div "Employees (size)" at bounding box center [153, 296] width 89 height 17
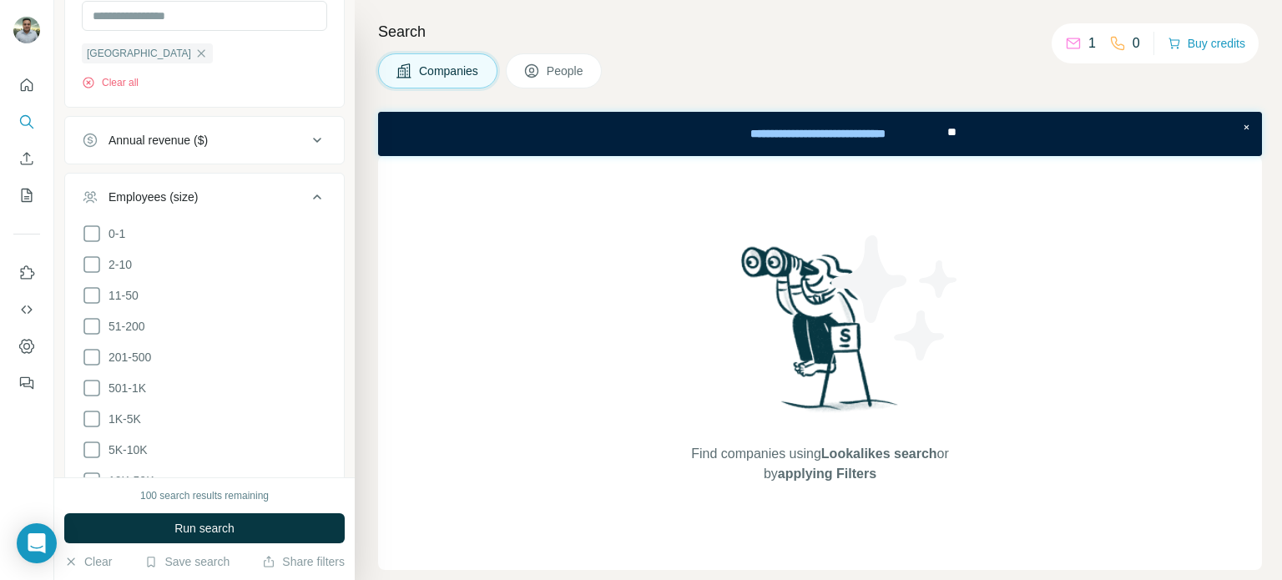
scroll to position [568, 0]
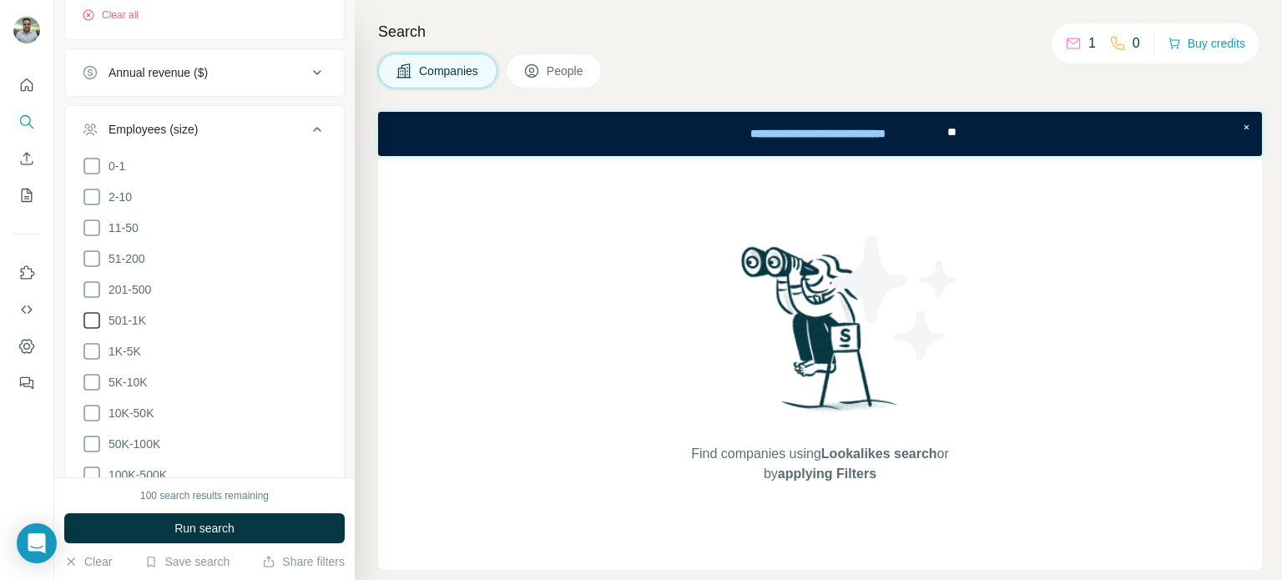
drag, startPoint x: 139, startPoint y: 352, endPoint x: 139, endPoint y: 323, distance: 29.2
click at [139, 351] on span "1K-5K" at bounding box center [121, 351] width 39 height 17
click at [139, 314] on span "501-1K" at bounding box center [124, 320] width 44 height 17
click at [142, 286] on span "201-500" at bounding box center [126, 289] width 49 height 17
click at [130, 376] on span "5K-10K" at bounding box center [125, 382] width 46 height 17
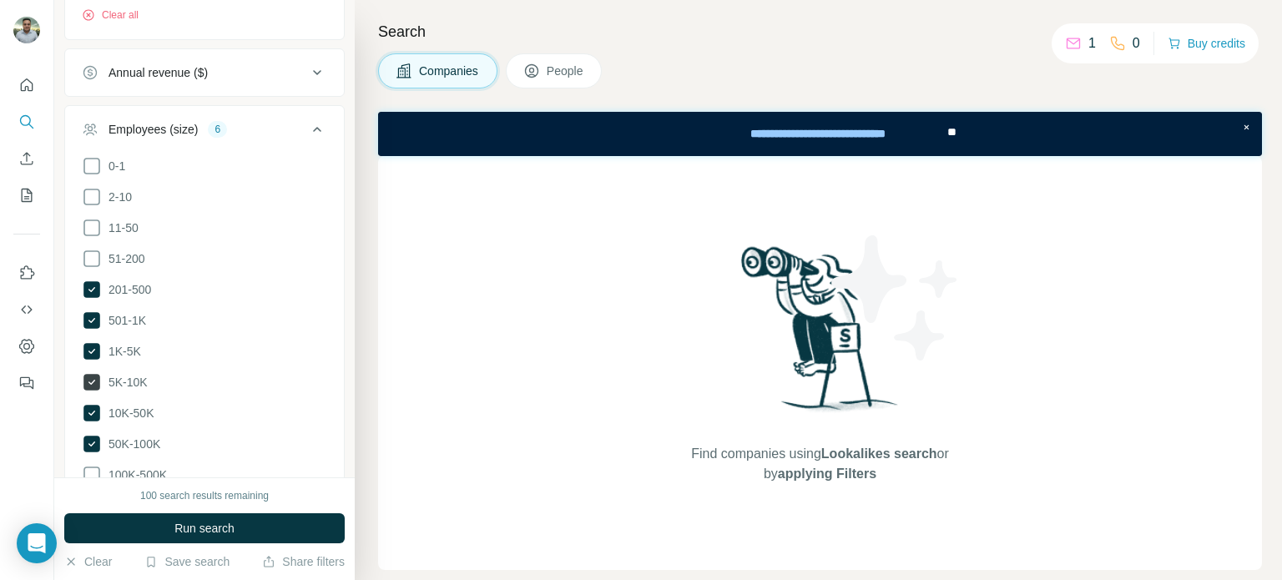
scroll to position [651, 0]
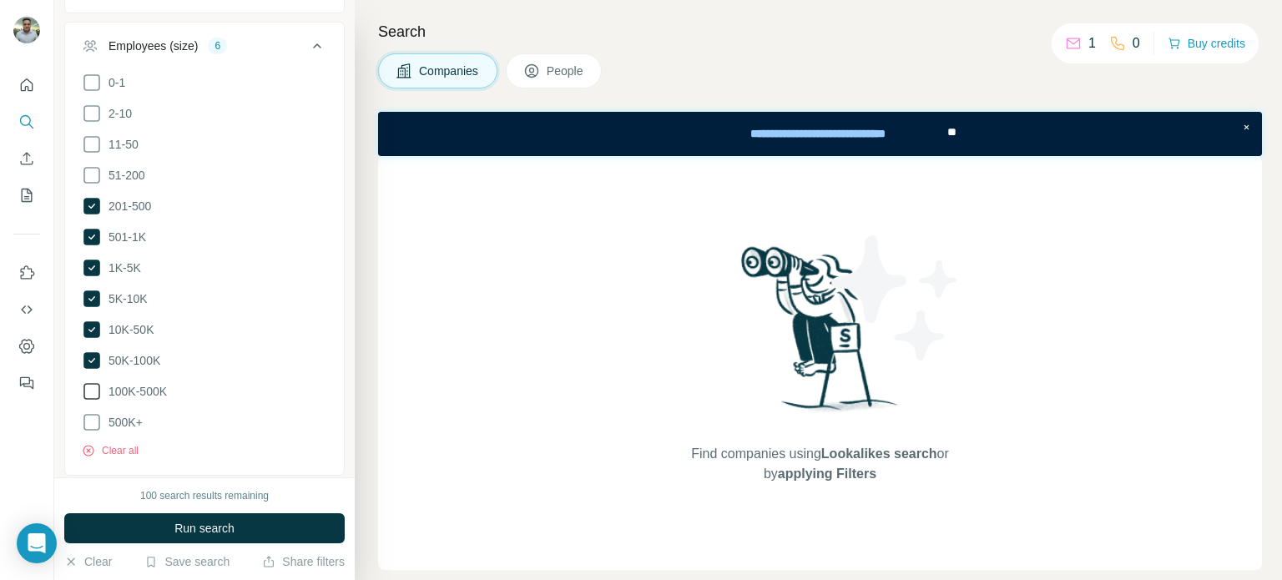
click at [134, 388] on span "100K-500K" at bounding box center [134, 391] width 65 height 17
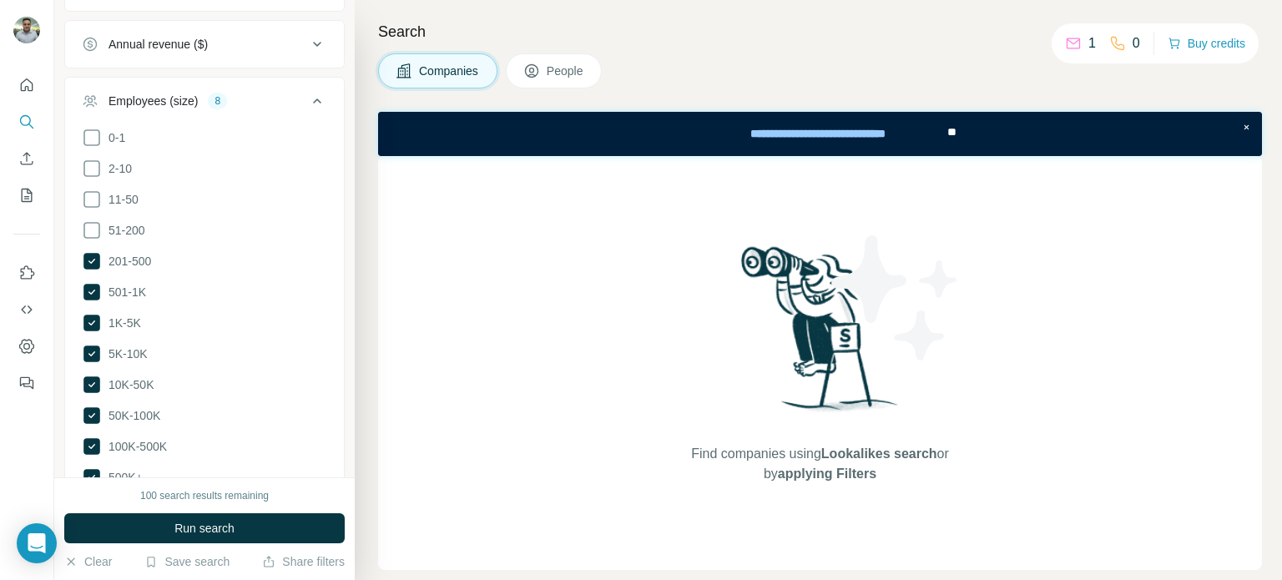
scroll to position [568, 0]
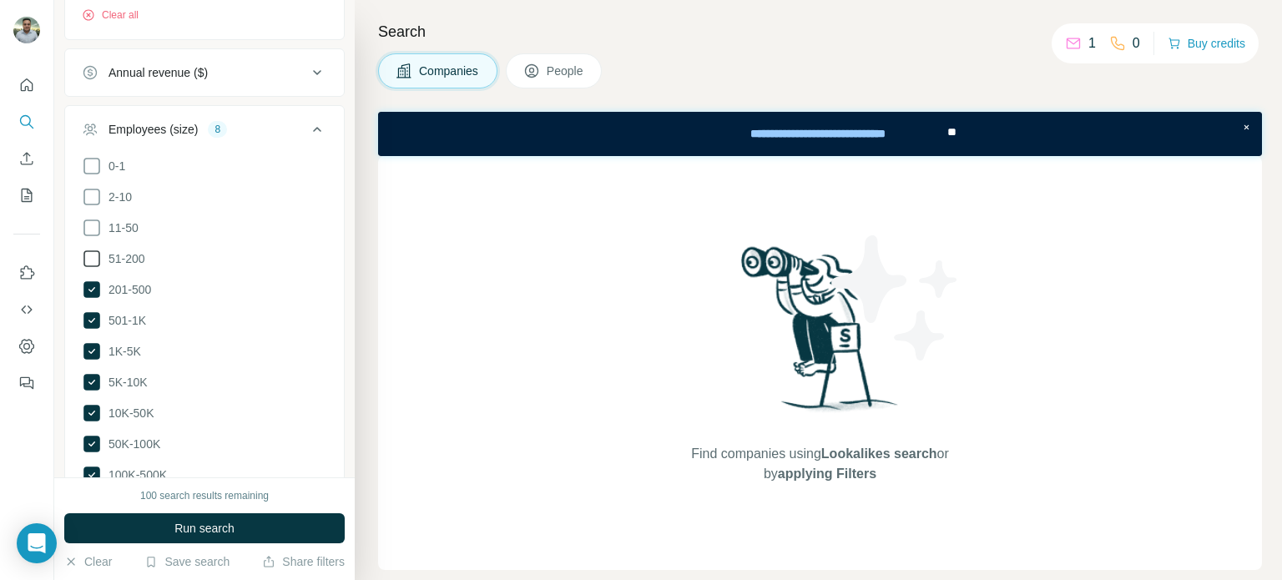
click at [139, 260] on span "51-200" at bounding box center [123, 258] width 43 height 17
click at [206, 527] on span "Run search" at bounding box center [204, 528] width 60 height 17
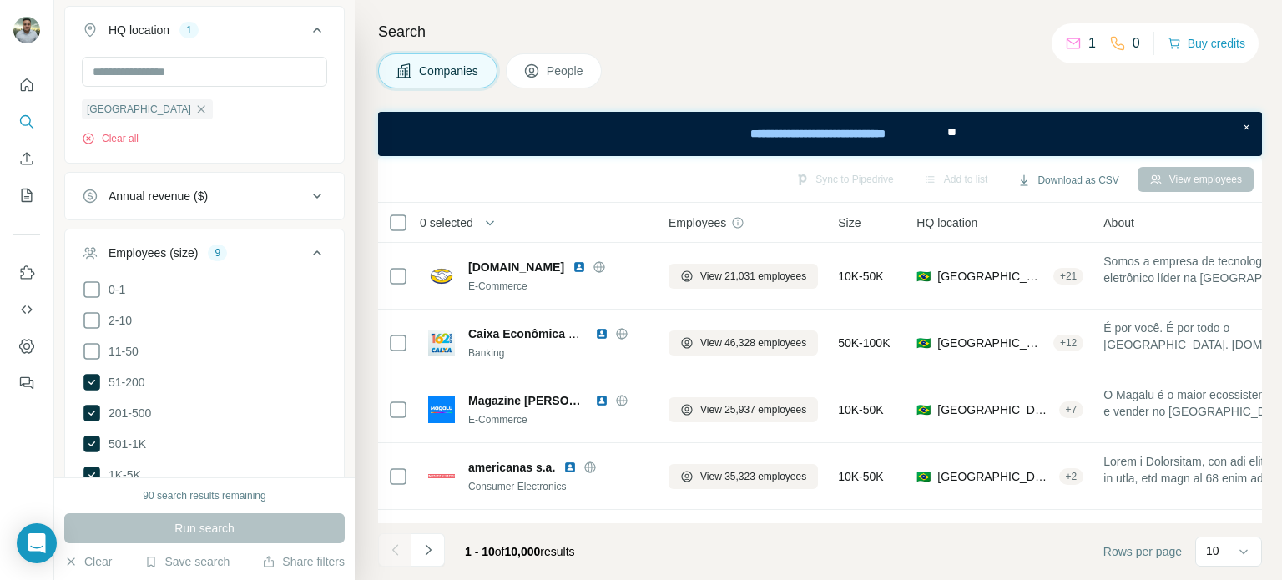
scroll to position [317, 0]
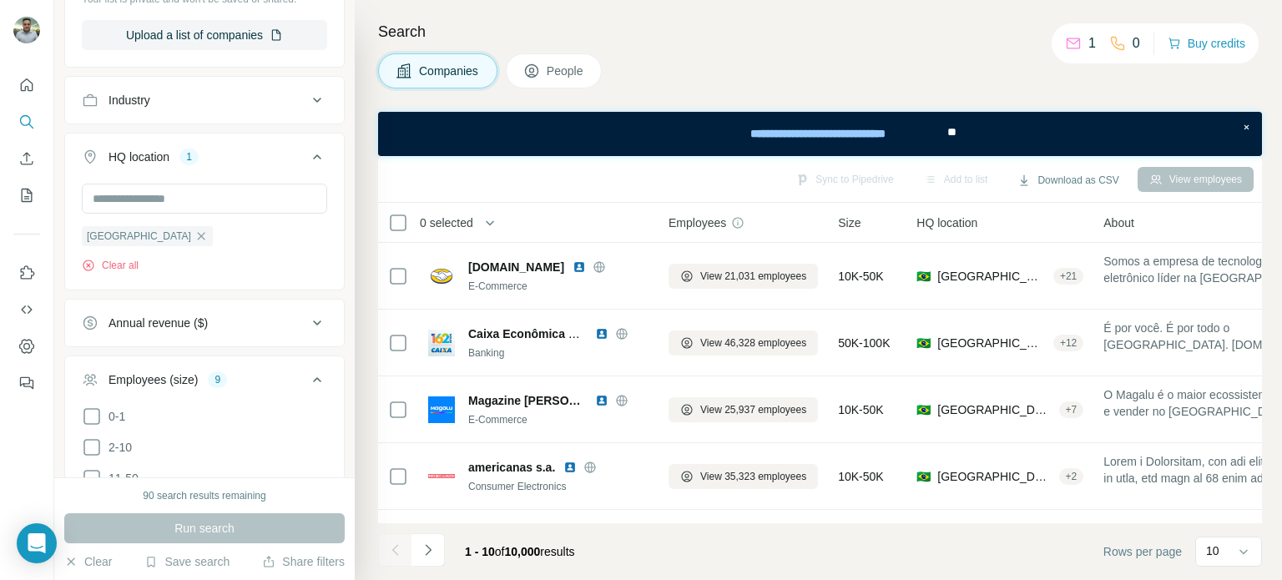
click at [313, 377] on icon at bounding box center [317, 379] width 8 height 5
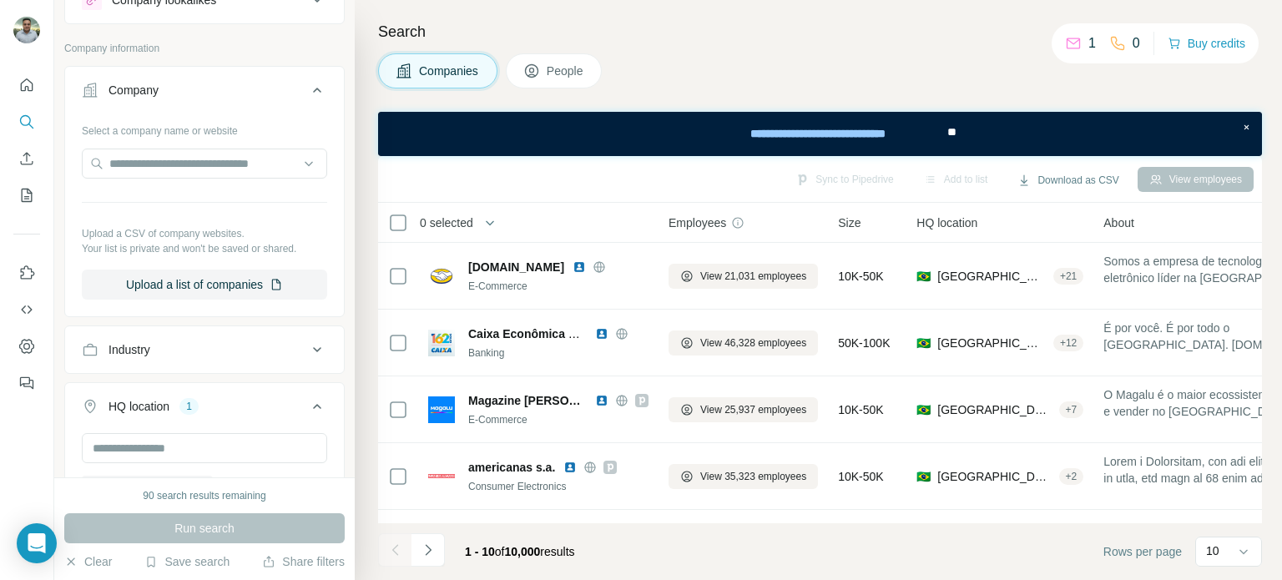
scroll to position [67, 0]
click at [243, 338] on button "Industry" at bounding box center [204, 351] width 279 height 40
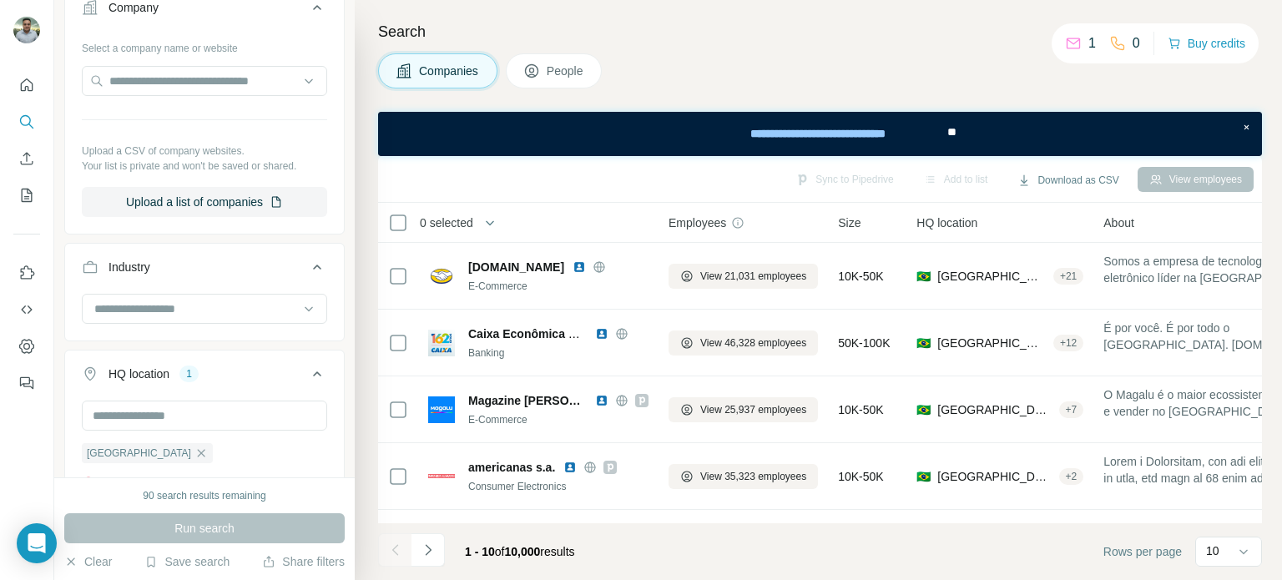
click at [227, 301] on input at bounding box center [196, 309] width 206 height 18
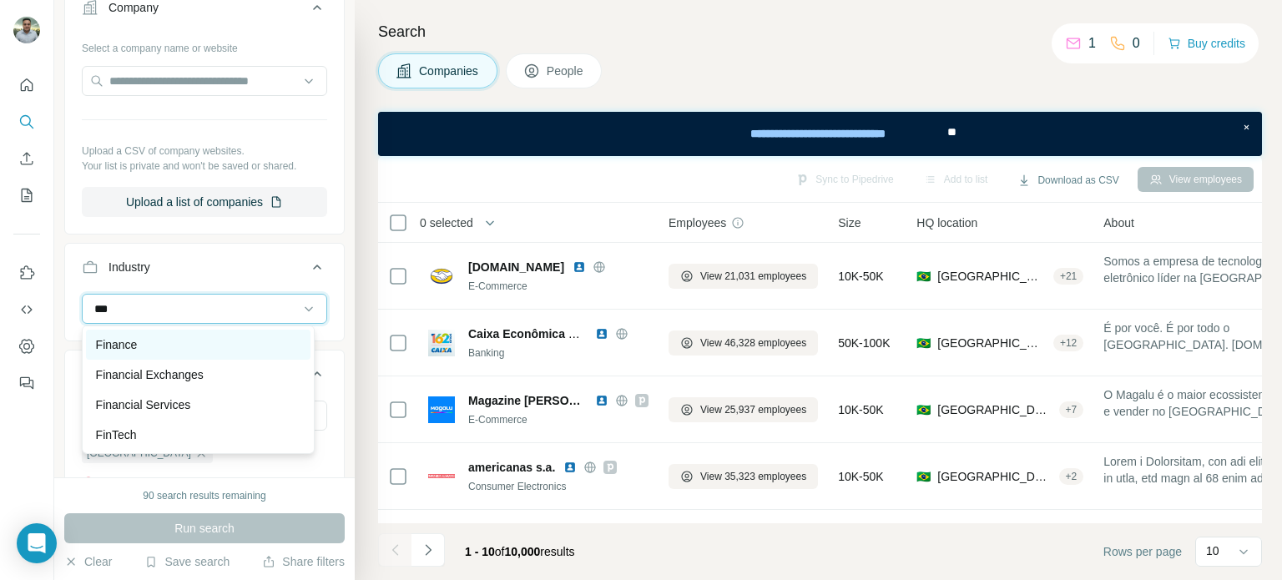
type input "***"
click at [214, 342] on div "Finance" at bounding box center [198, 344] width 204 height 17
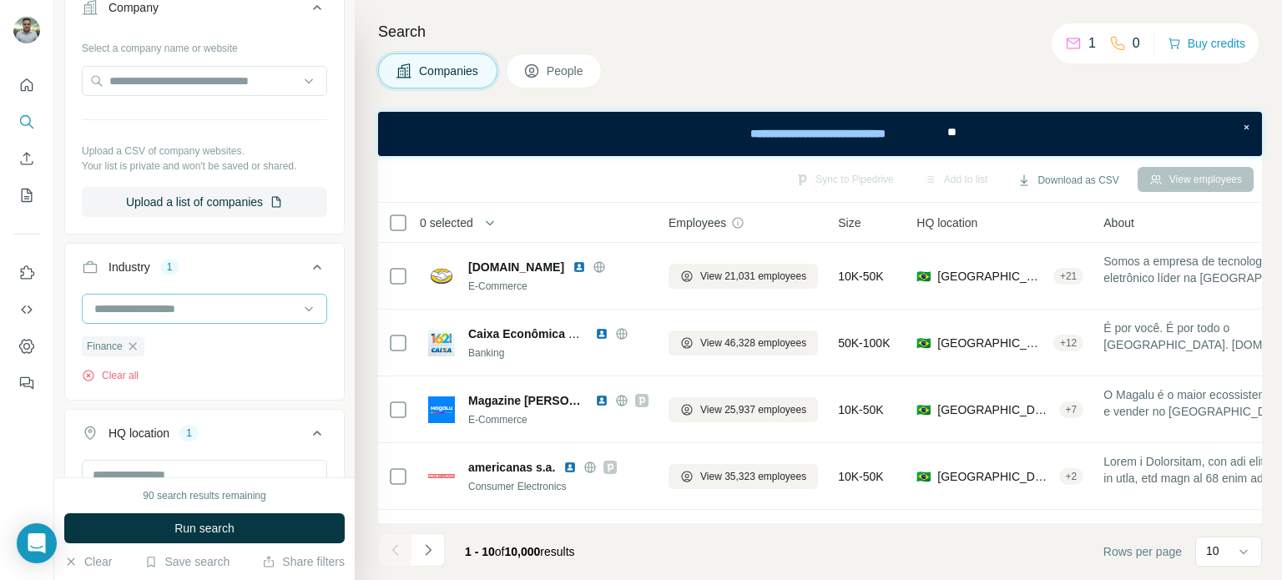
click at [221, 303] on input at bounding box center [196, 309] width 206 height 18
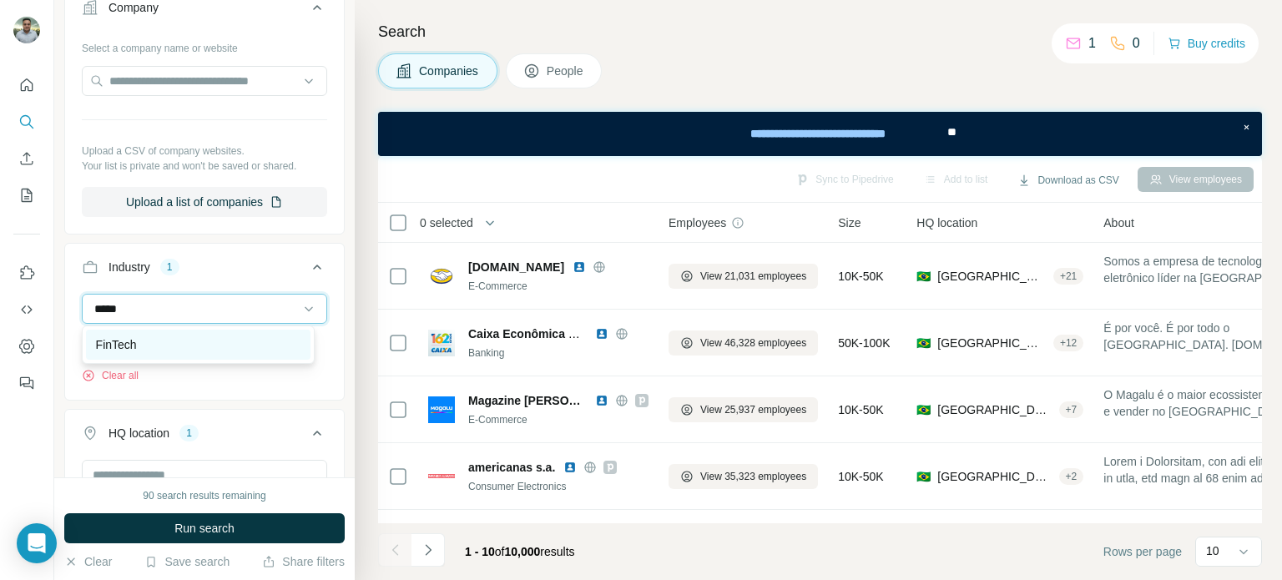
type input "*****"
click at [197, 338] on div "FinTech" at bounding box center [198, 344] width 204 height 17
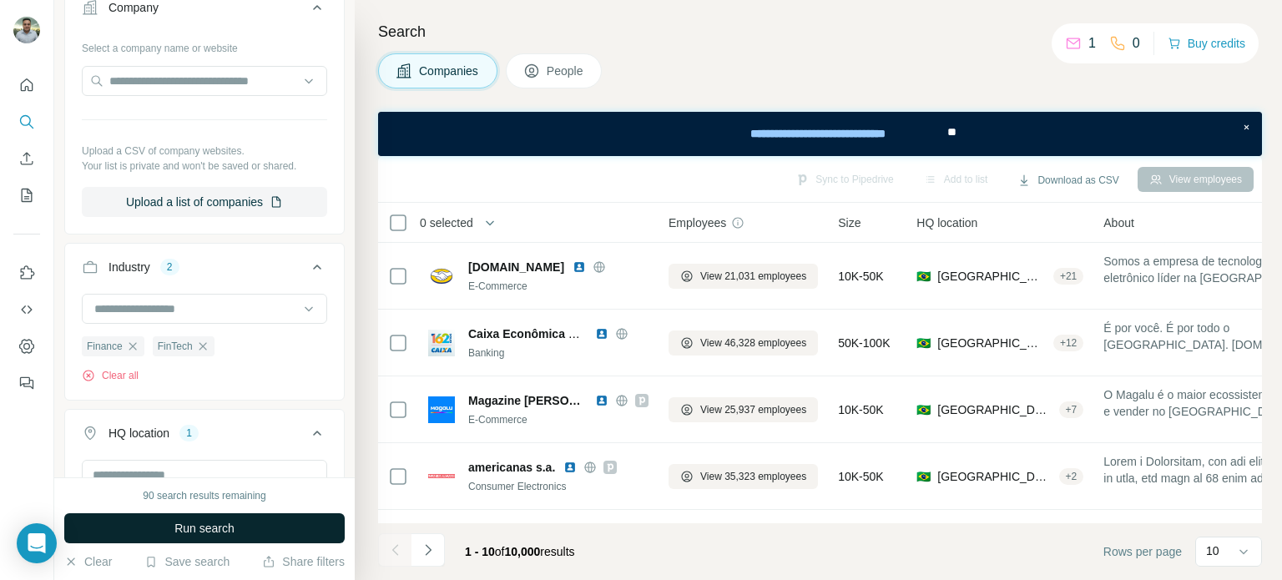
click at [167, 532] on button "Run search" at bounding box center [204, 528] width 280 height 30
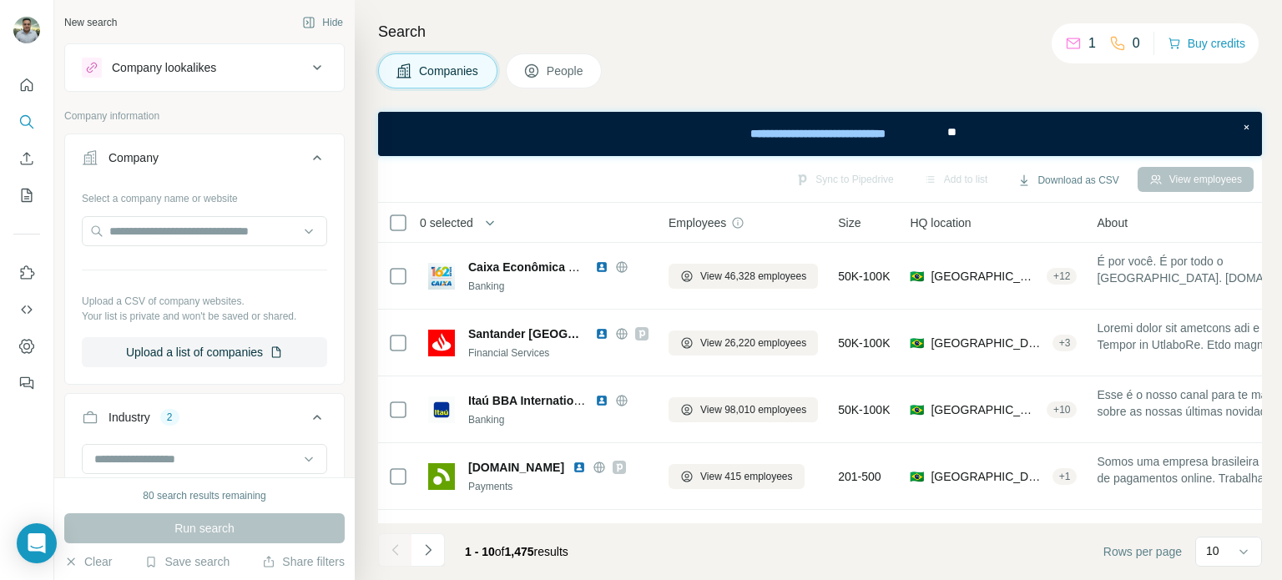
click at [307, 158] on icon at bounding box center [317, 158] width 20 height 20
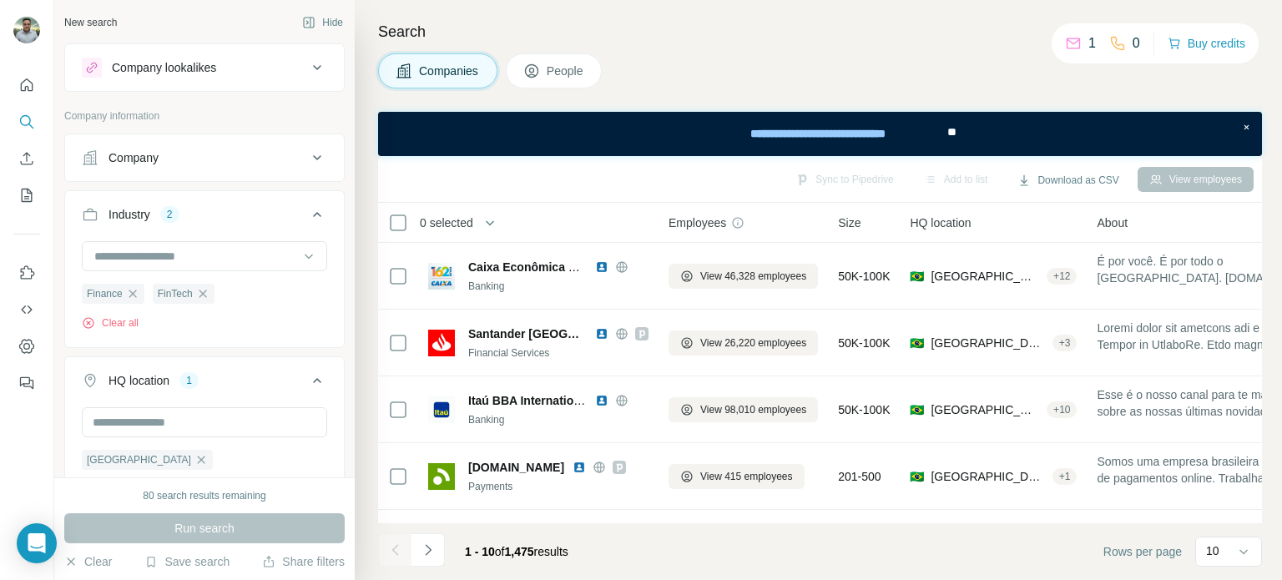
click at [313, 213] on icon at bounding box center [317, 214] width 8 height 5
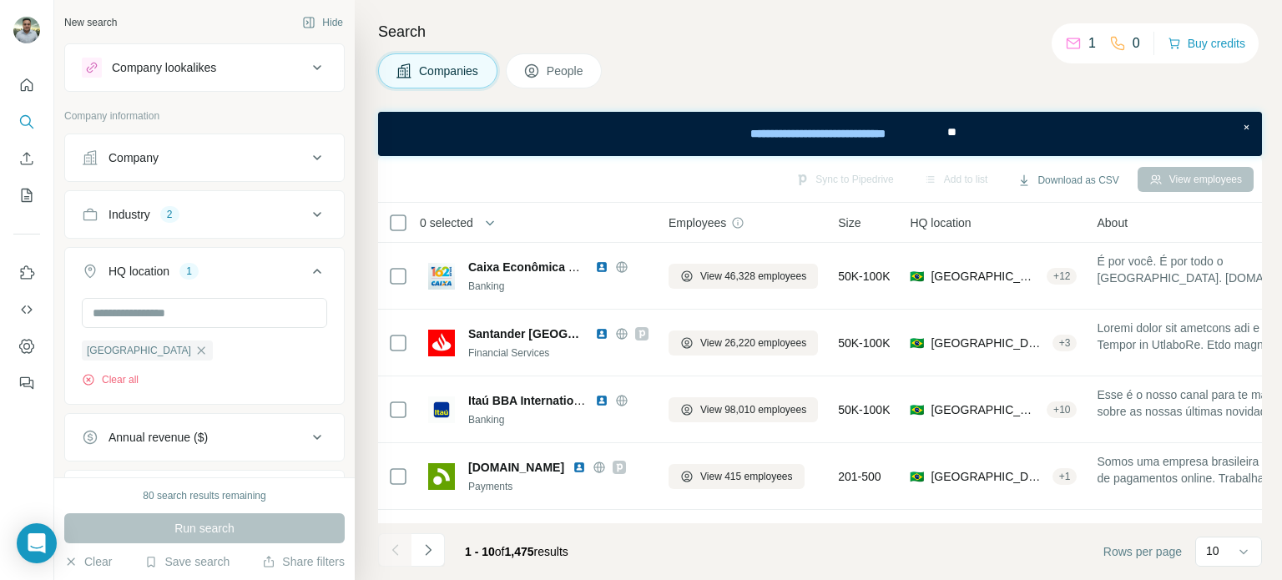
scroll to position [167, 0]
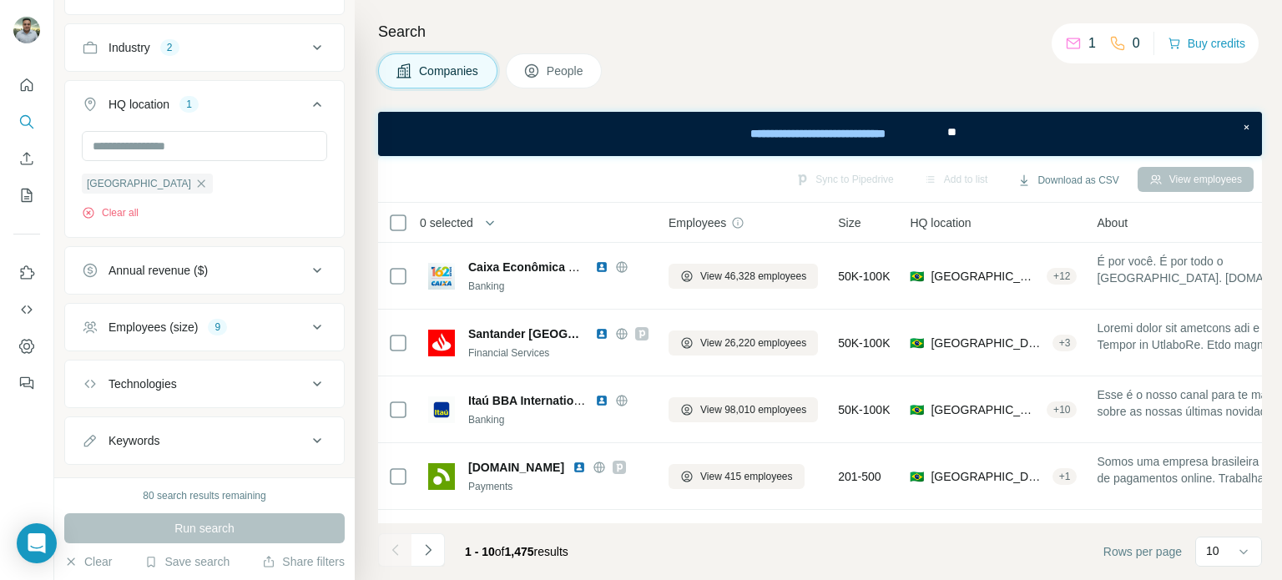
click at [307, 317] on icon at bounding box center [317, 327] width 20 height 20
click at [313, 270] on icon at bounding box center [317, 270] width 8 height 5
click at [307, 270] on icon at bounding box center [317, 270] width 20 height 20
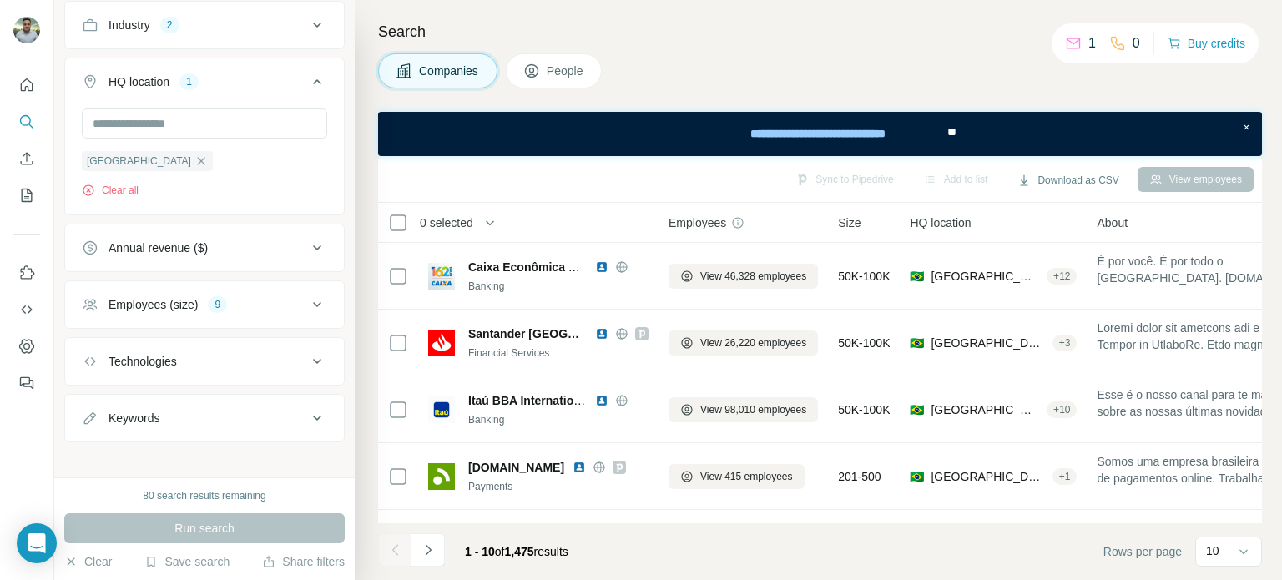
scroll to position [198, 0]
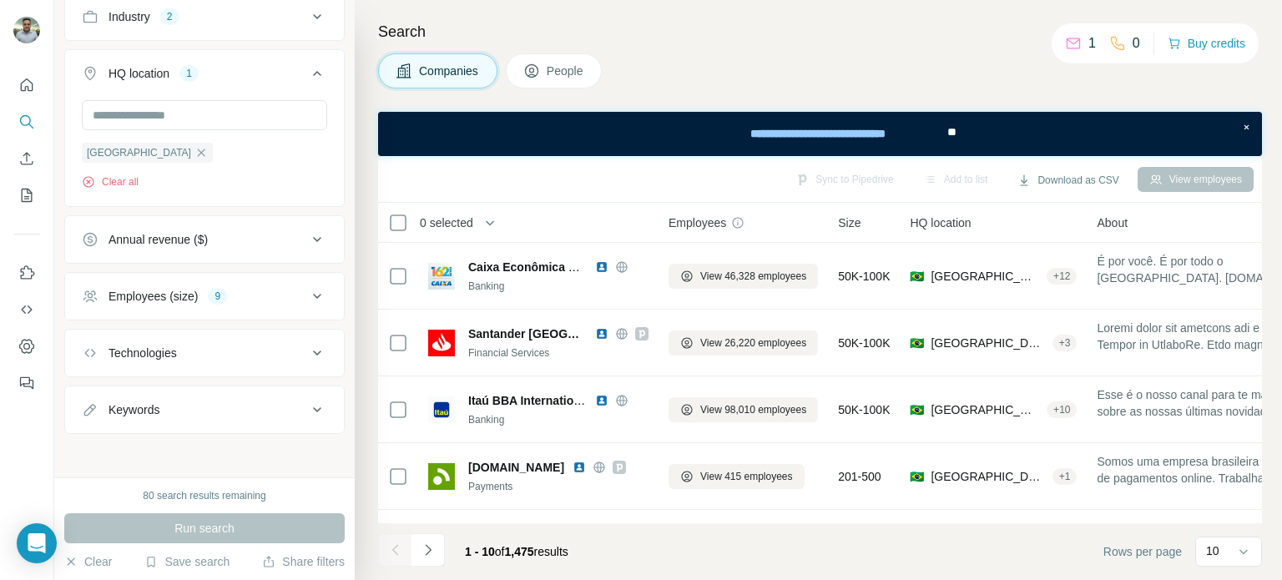
click at [269, 411] on div "Keywords" at bounding box center [194, 409] width 225 height 17
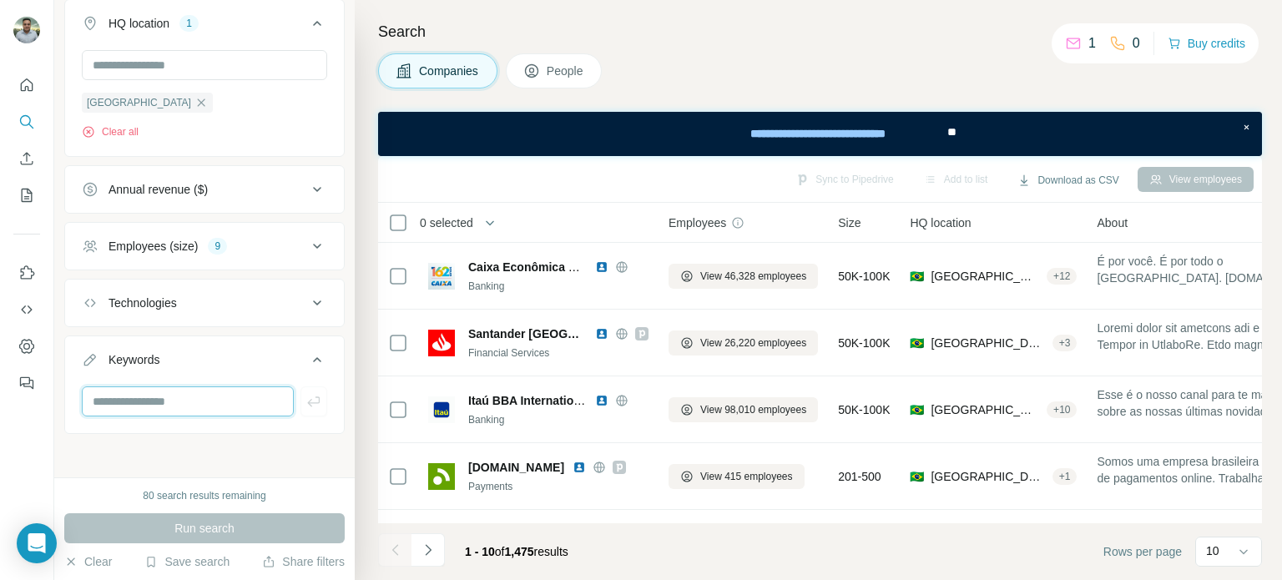
click at [243, 406] on input "text" at bounding box center [188, 401] width 212 height 30
type input "**********"
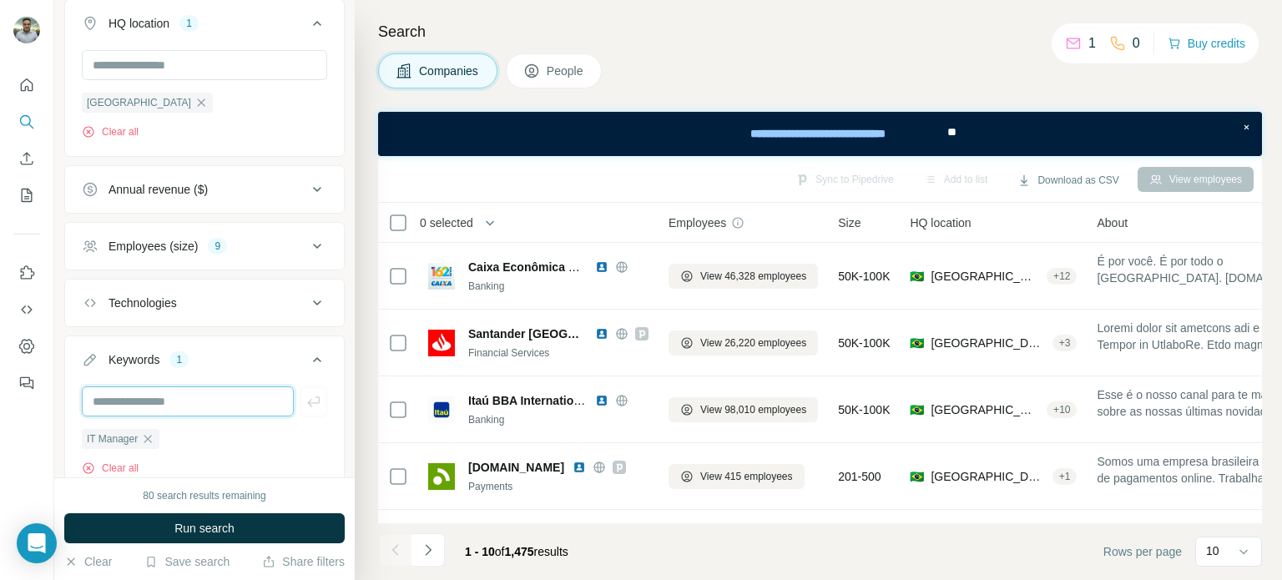
click at [245, 405] on input "text" at bounding box center [188, 401] width 212 height 30
type input "**********"
click at [250, 533] on button "Run search" at bounding box center [204, 528] width 280 height 30
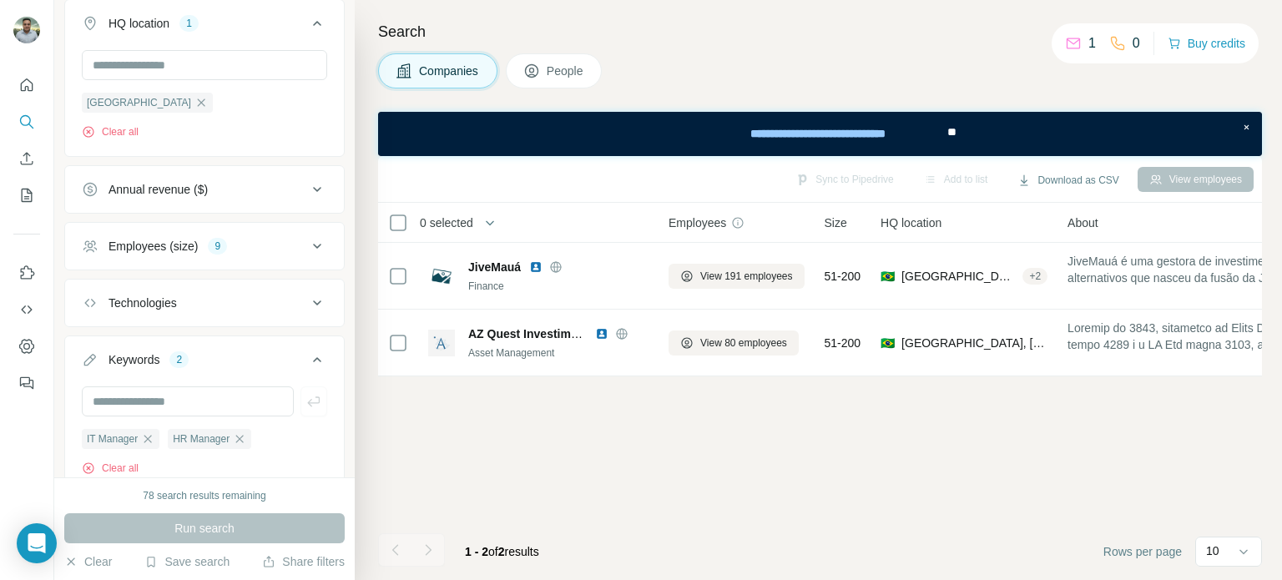
click at [584, 73] on span "People" at bounding box center [566, 71] width 38 height 17
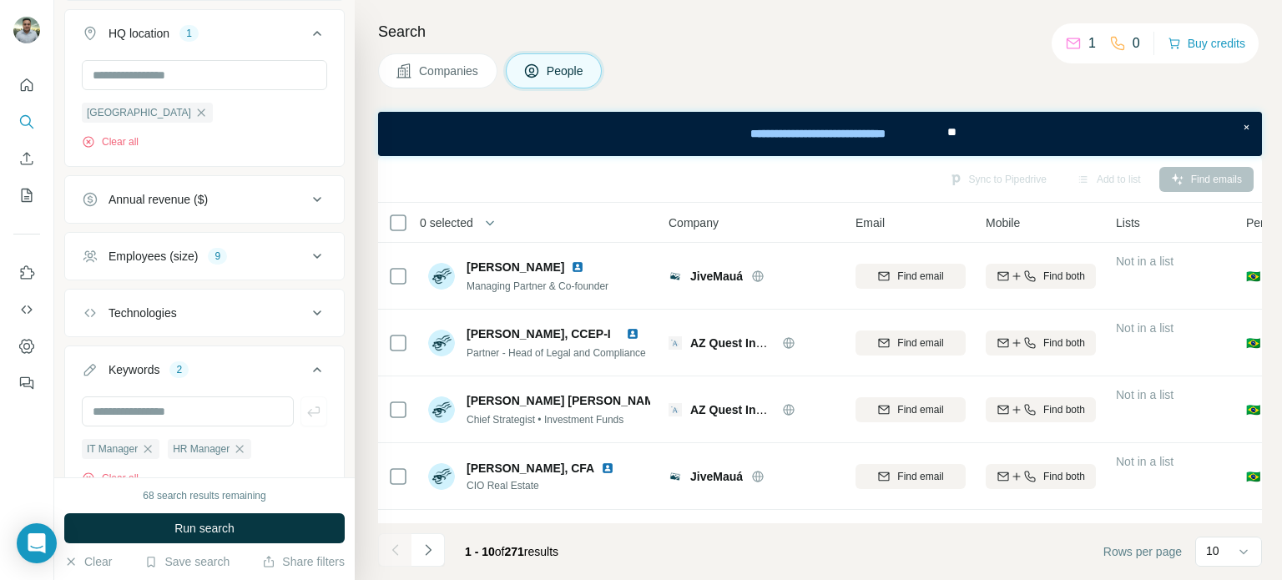
scroll to position [688, 0]
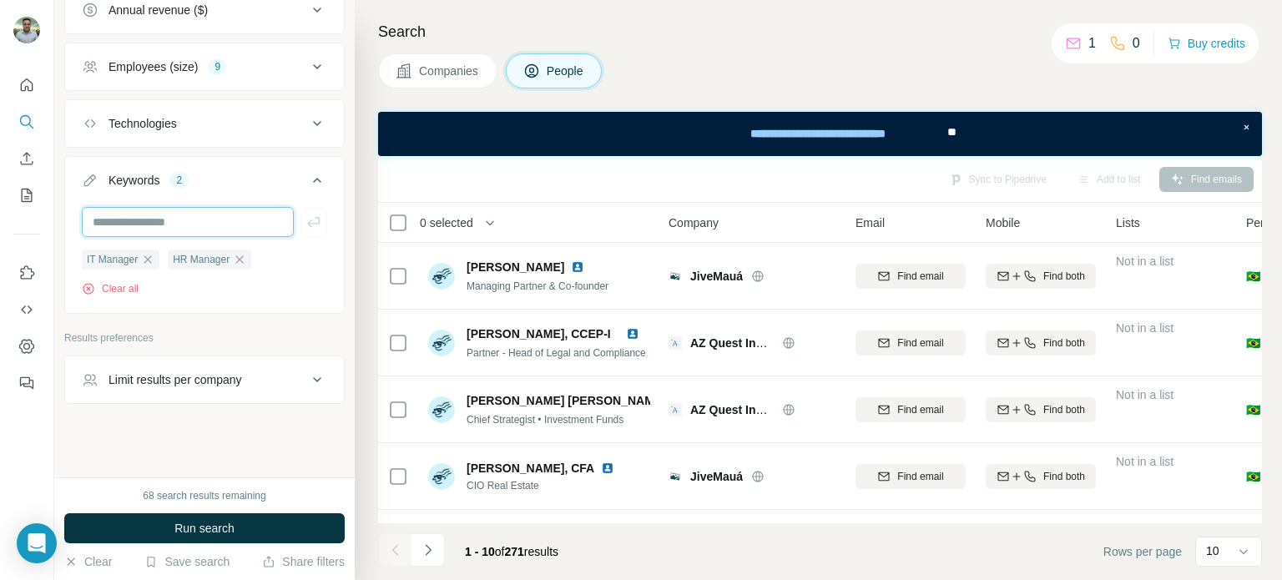
click at [196, 222] on input "text" at bounding box center [188, 222] width 212 height 30
type input "**********"
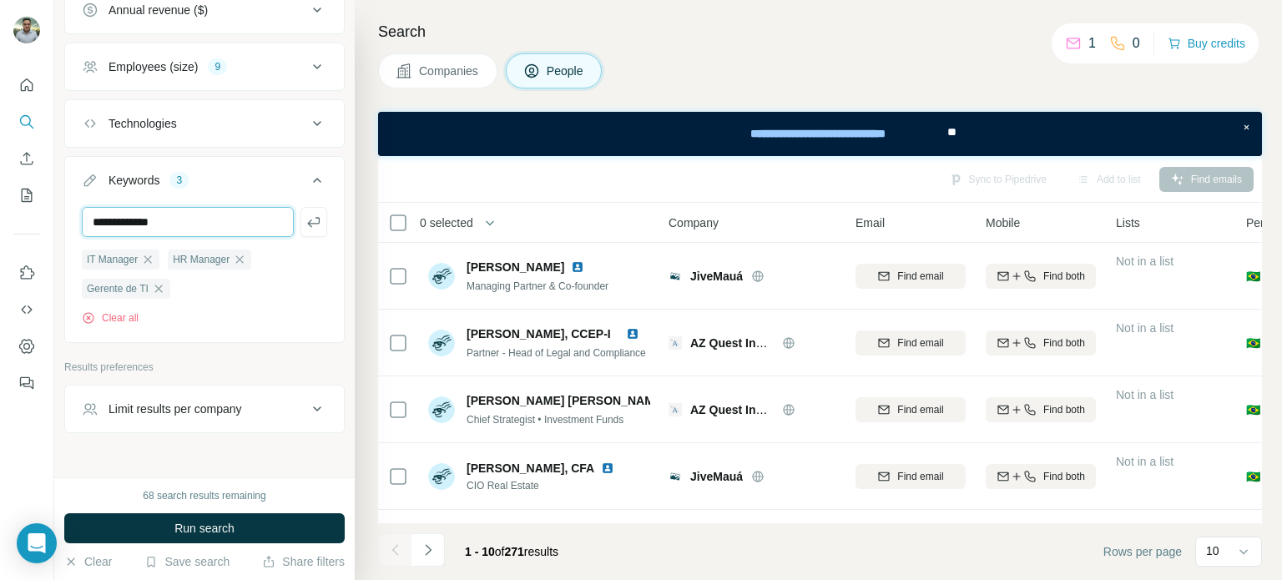
type input "**********"
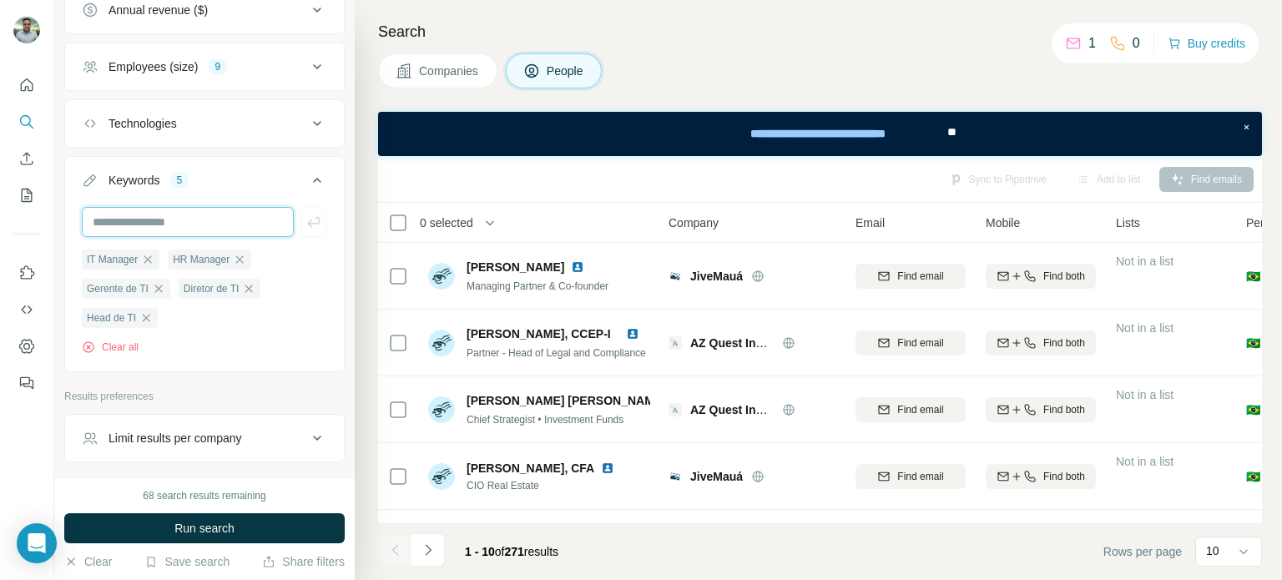
click at [200, 222] on input "text" at bounding box center [188, 222] width 212 height 30
type input "**********"
drag, startPoint x: 203, startPoint y: 526, endPoint x: 206, endPoint y: 301, distance: 224.5
click at [202, 527] on span "Run search" at bounding box center [204, 528] width 60 height 17
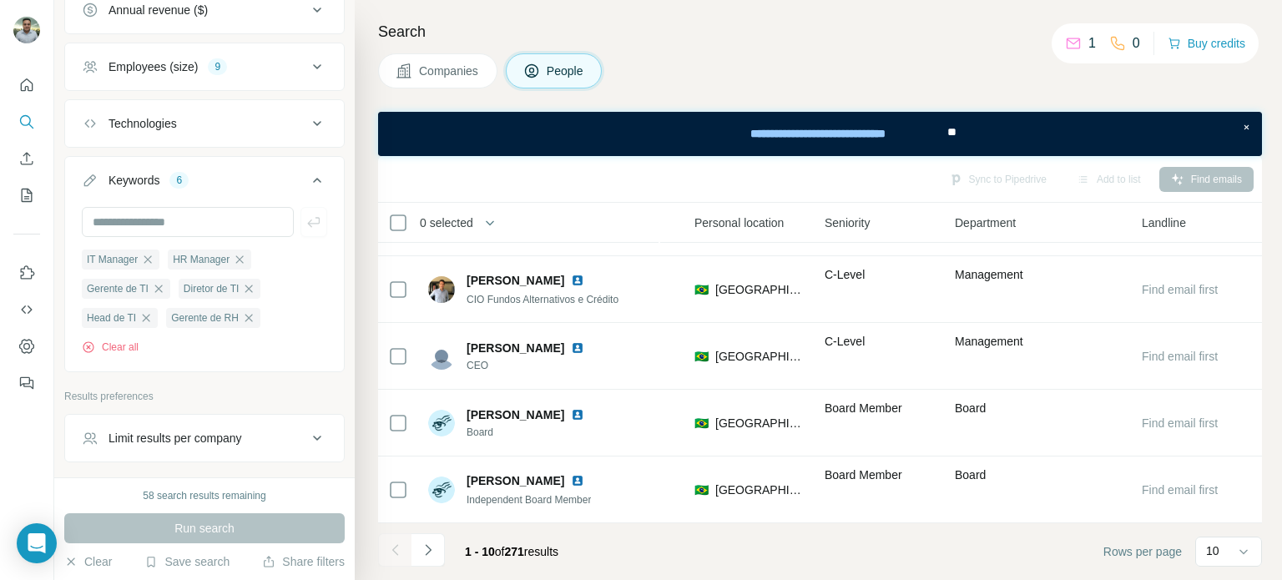
scroll to position [395, 0]
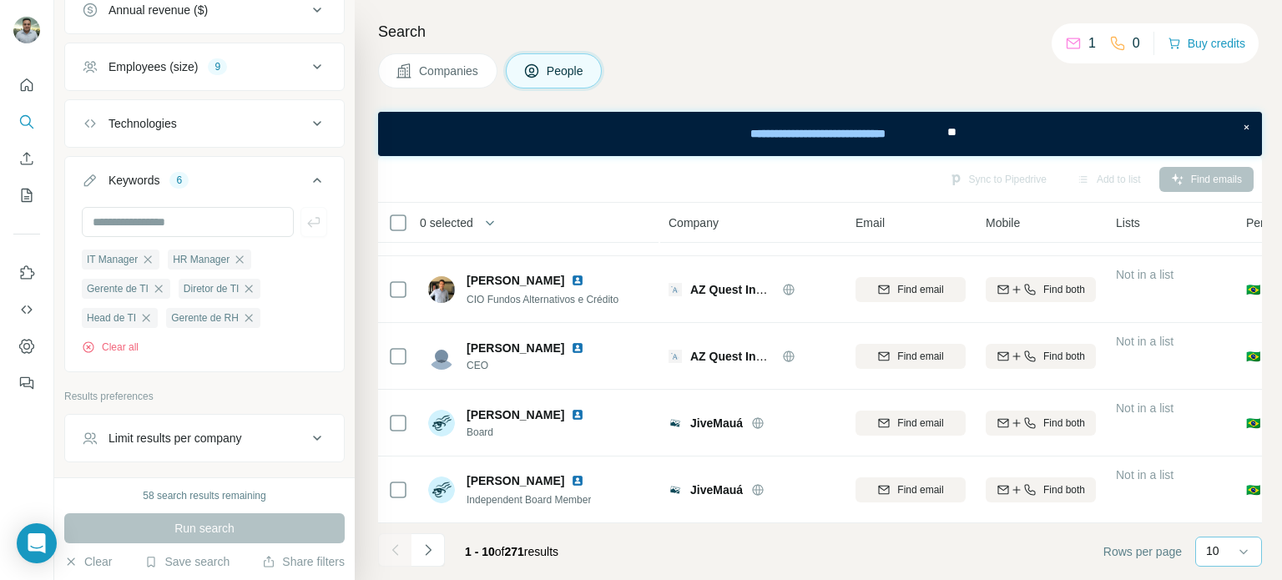
click at [1209, 558] on p "10" at bounding box center [1212, 551] width 13 height 17
click at [1229, 423] on div "60" at bounding box center [1228, 424] width 38 height 17
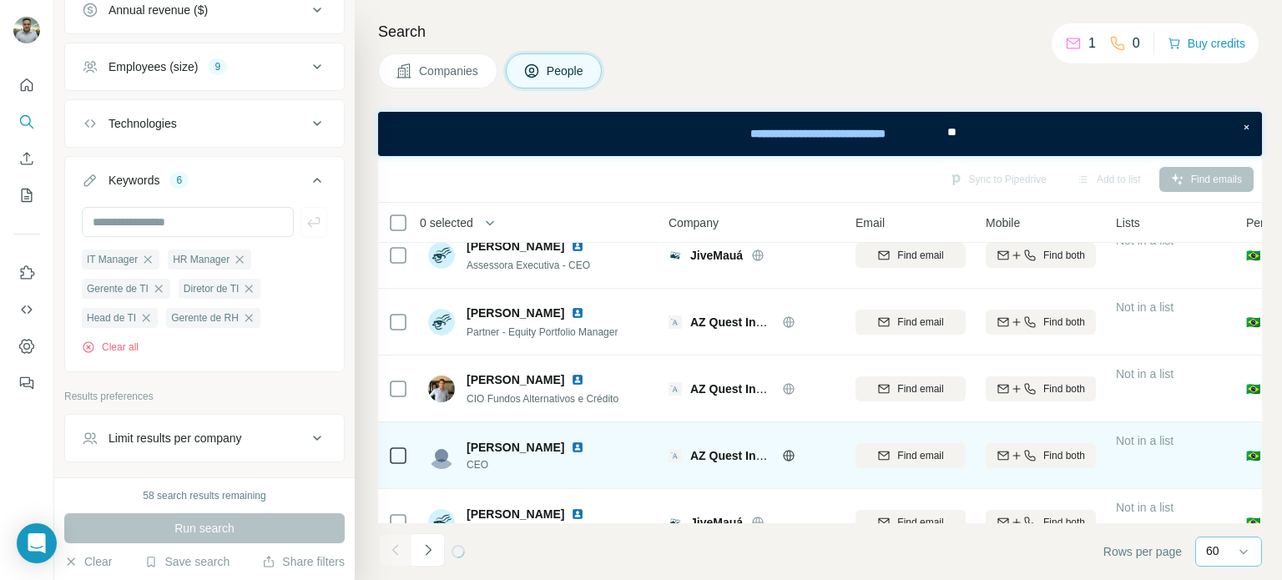
scroll to position [395, 0]
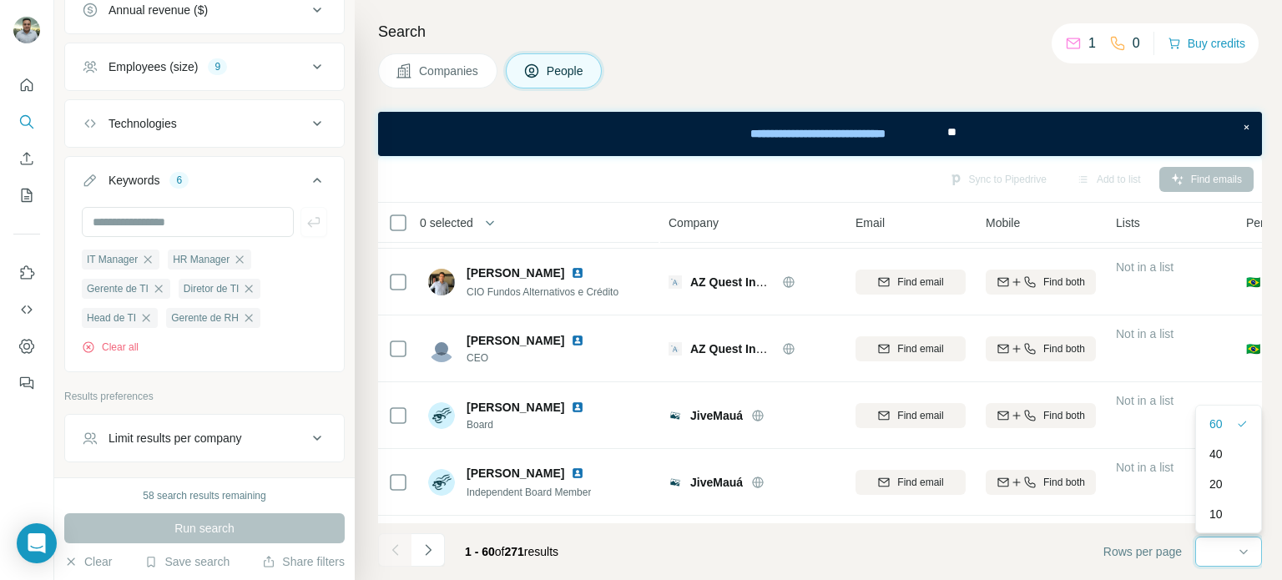
click at [1226, 551] on input at bounding box center [1231, 552] width 50 height 18
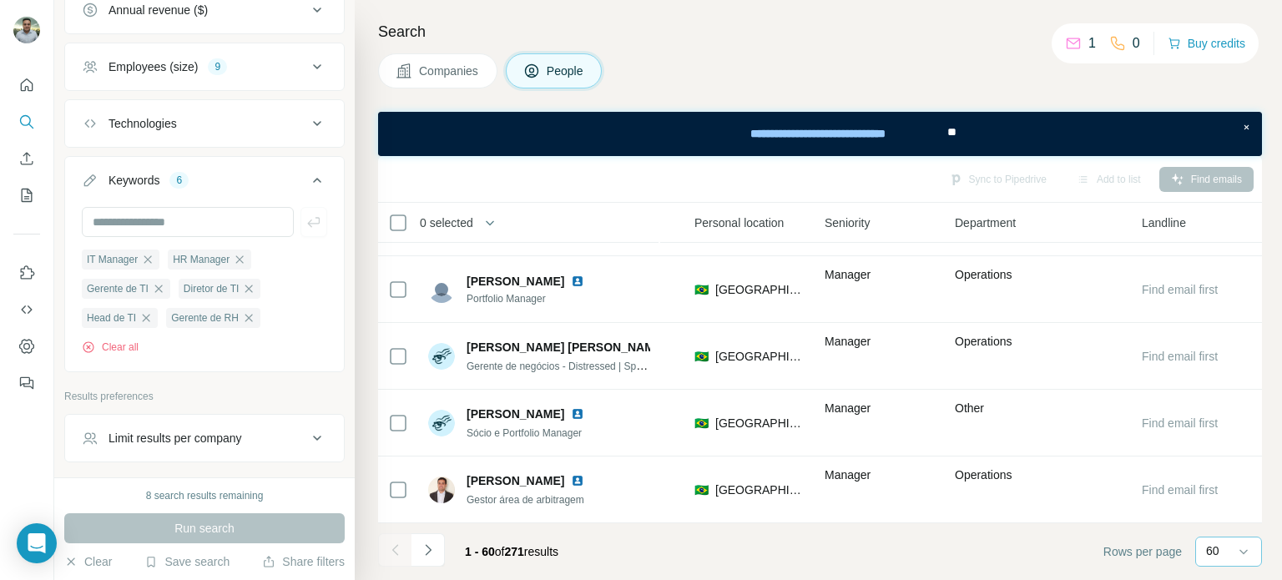
scroll to position [3733, 0]
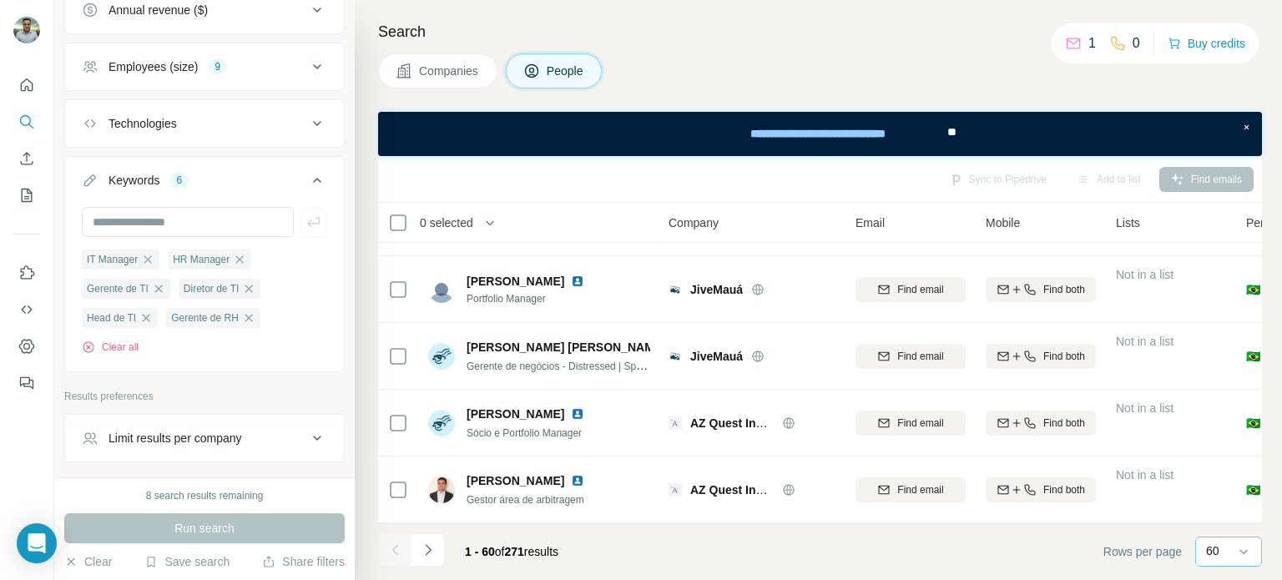
click at [617, 537] on footer "1 - 60 of 271 results Rows per page 60" at bounding box center [820, 551] width 884 height 57
click at [436, 555] on button "Navigate to next page" at bounding box center [427, 549] width 33 height 33
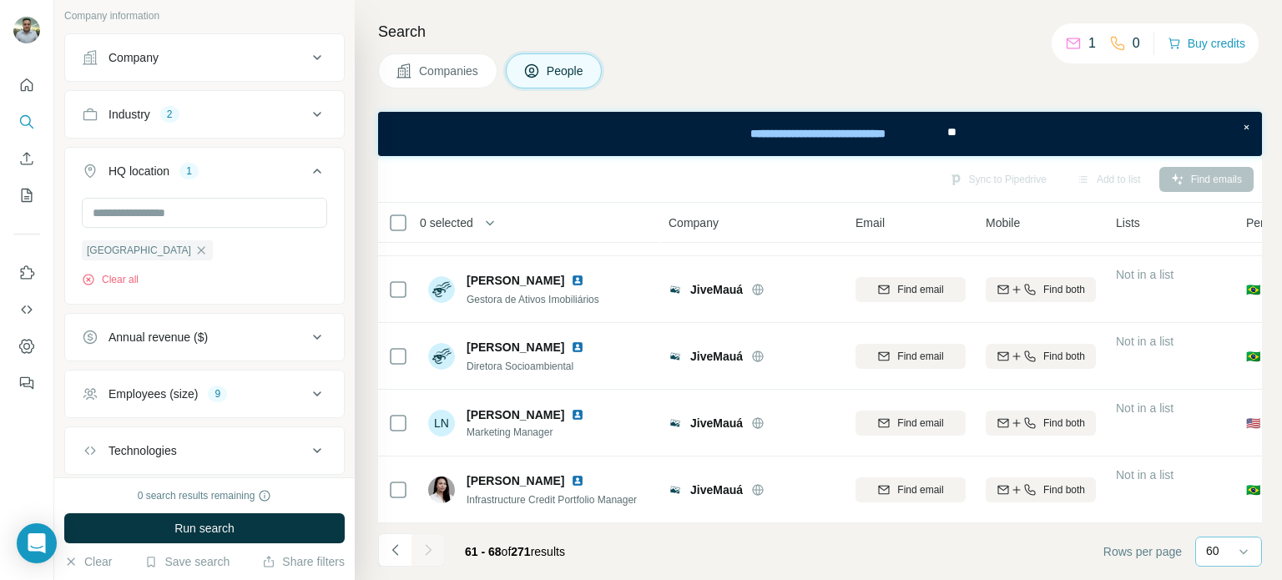
scroll to position [270, 0]
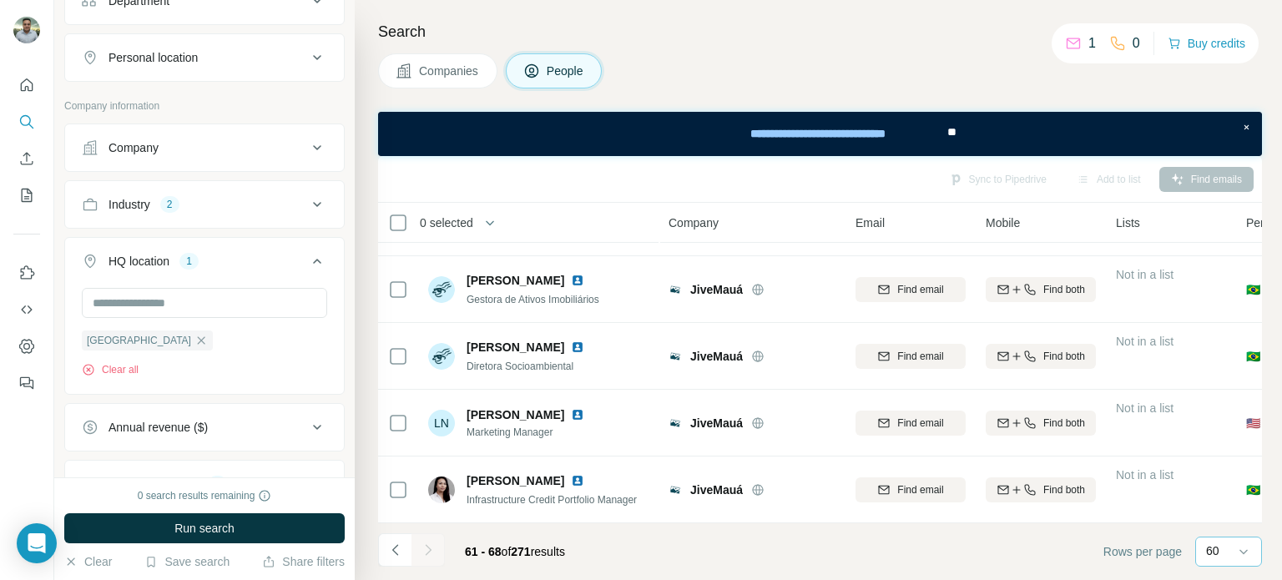
click at [235, 204] on div "Industry 2" at bounding box center [194, 204] width 225 height 17
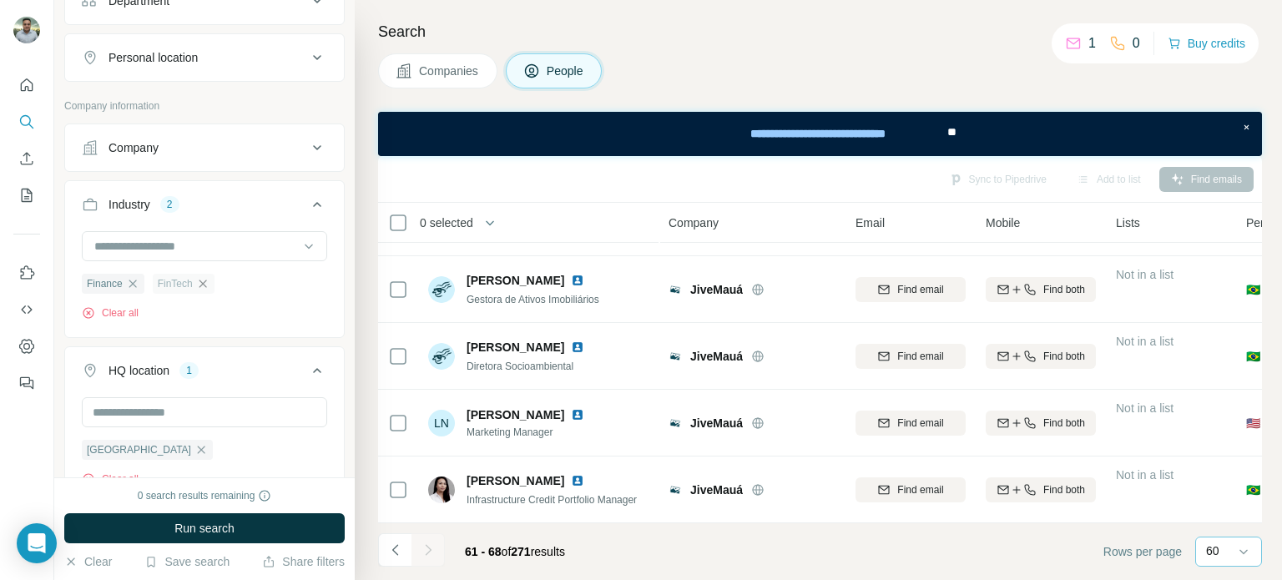
click at [205, 280] on icon "button" at bounding box center [202, 283] width 13 height 13
click at [133, 280] on icon "button" at bounding box center [133, 284] width 8 height 8
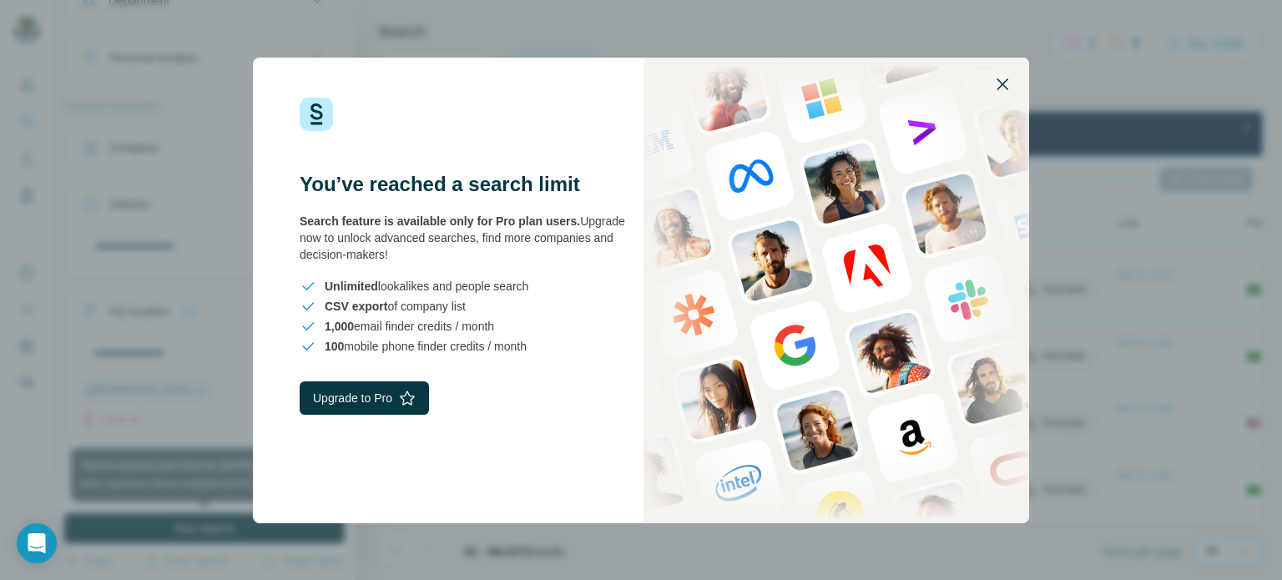
click at [998, 81] on icon "button" at bounding box center [1002, 84] width 20 height 20
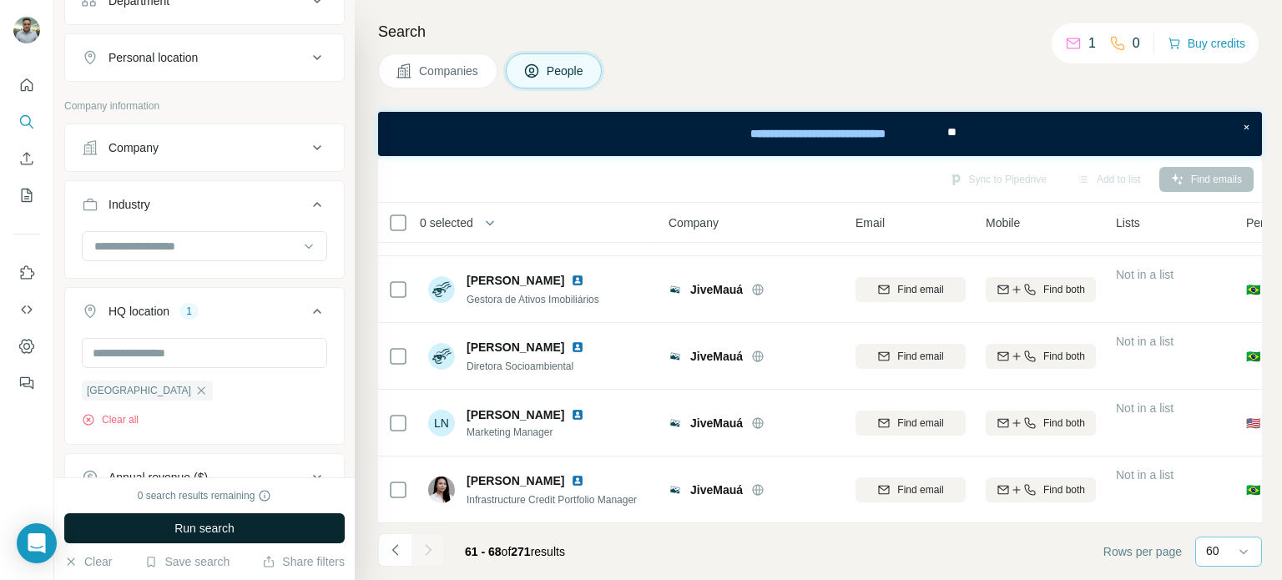
click at [199, 539] on button "Run search" at bounding box center [204, 528] width 280 height 30
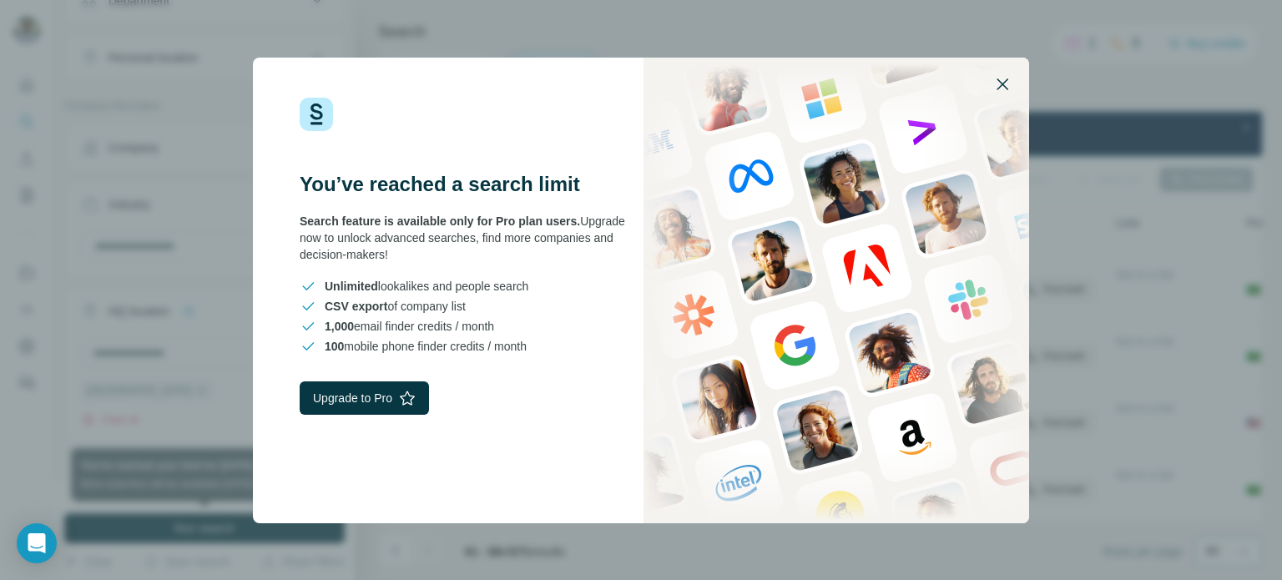
click at [997, 79] on icon "button" at bounding box center [1003, 84] width 12 height 12
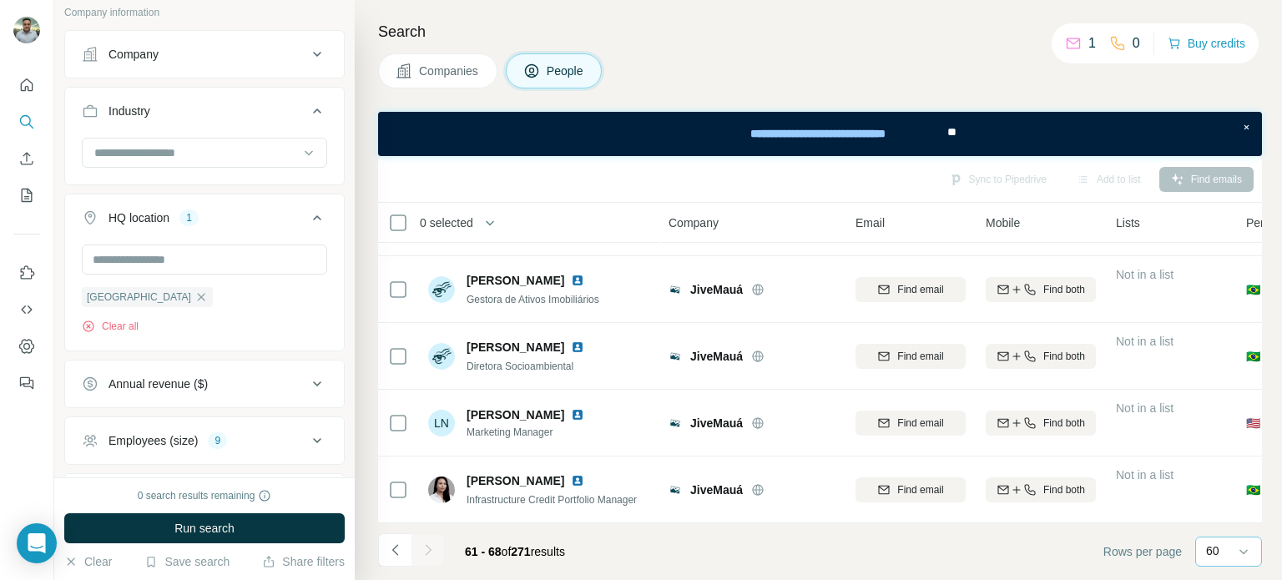
scroll to position [296, 0]
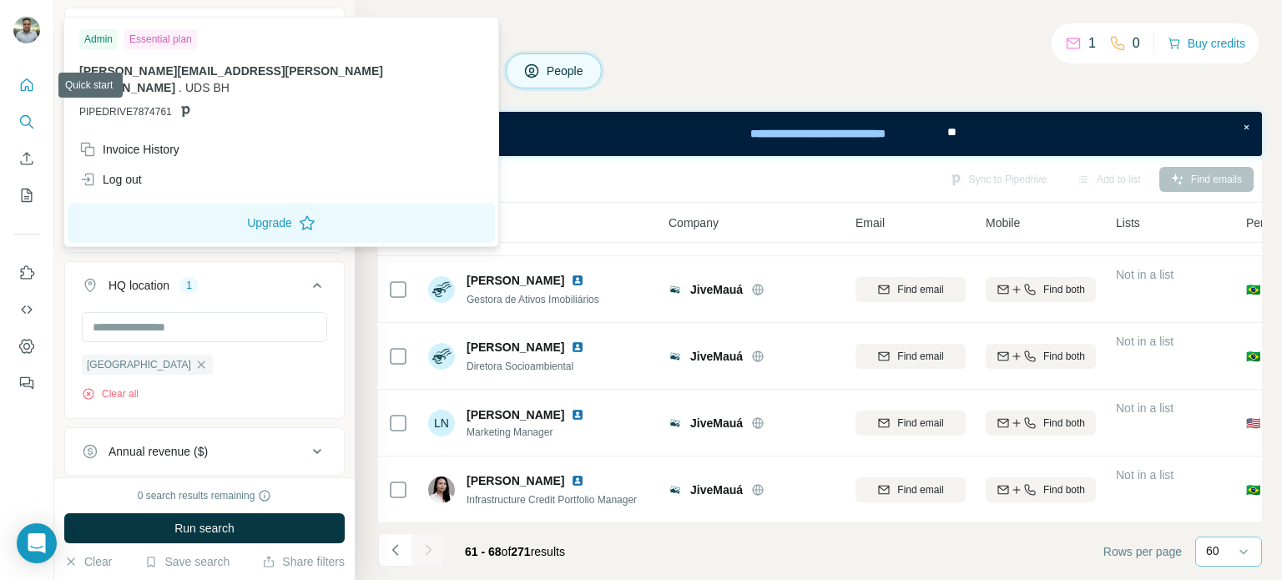
click at [27, 73] on button "Quick start" at bounding box center [26, 85] width 27 height 30
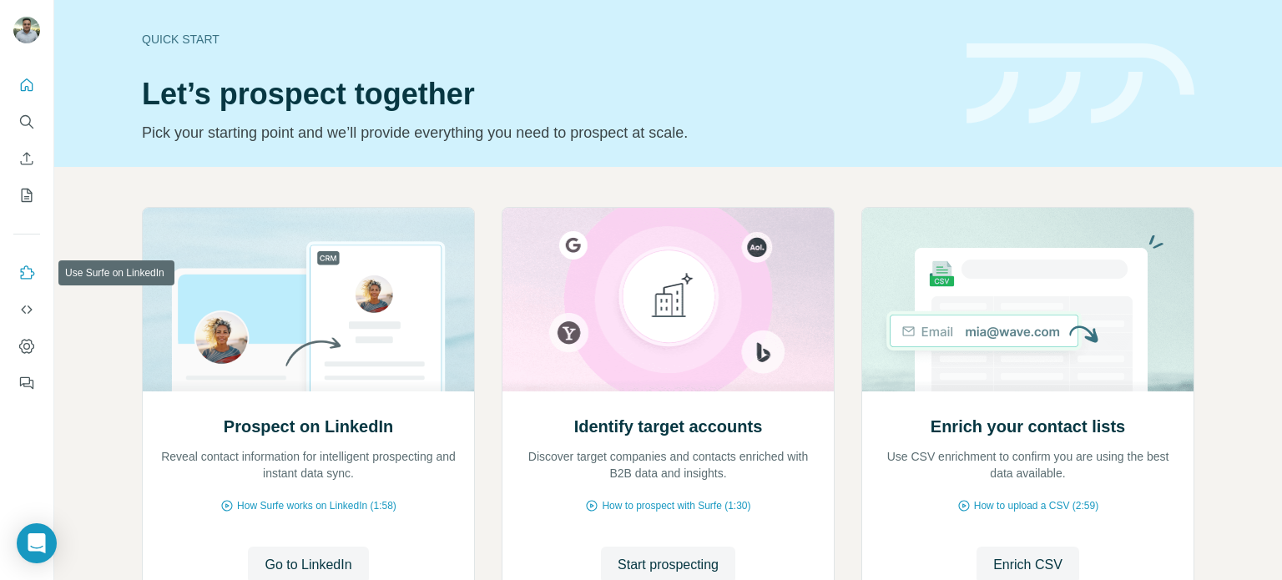
click at [30, 277] on icon "Use Surfe on LinkedIn" at bounding box center [26, 273] width 17 height 17
